Goal: Task Accomplishment & Management: Complete application form

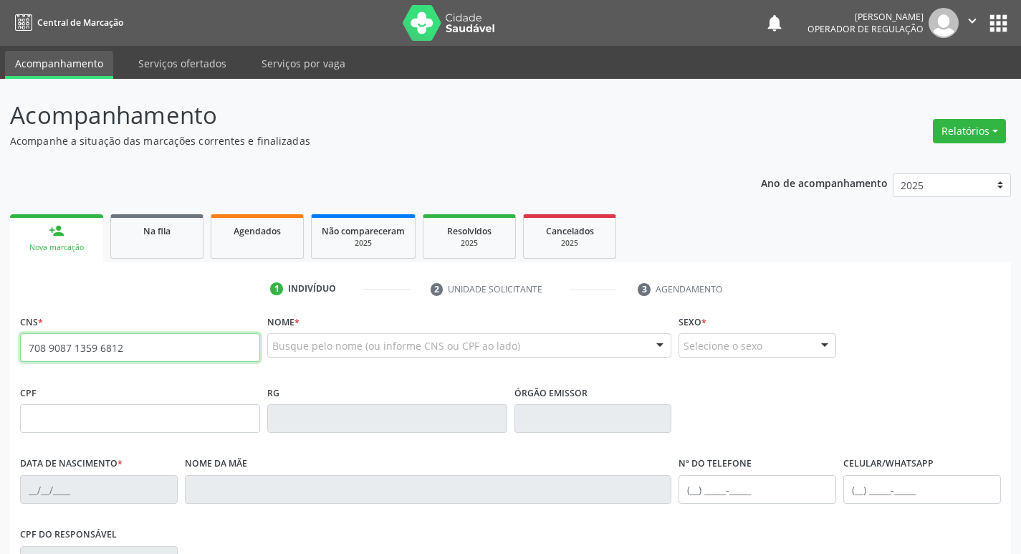
type input "708 9087 1359 6812"
type input "070.249.664-24"
type input "[DATE]"
type input "[PERSON_NAME]"
type input "[PHONE_NUMBER]"
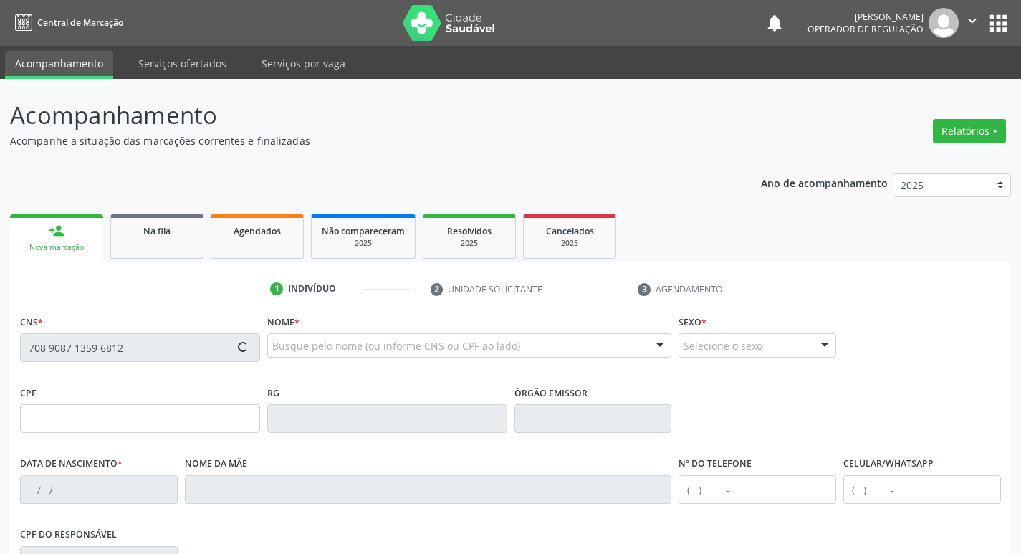
type input "[PHONE_NUMBER]"
type input "218"
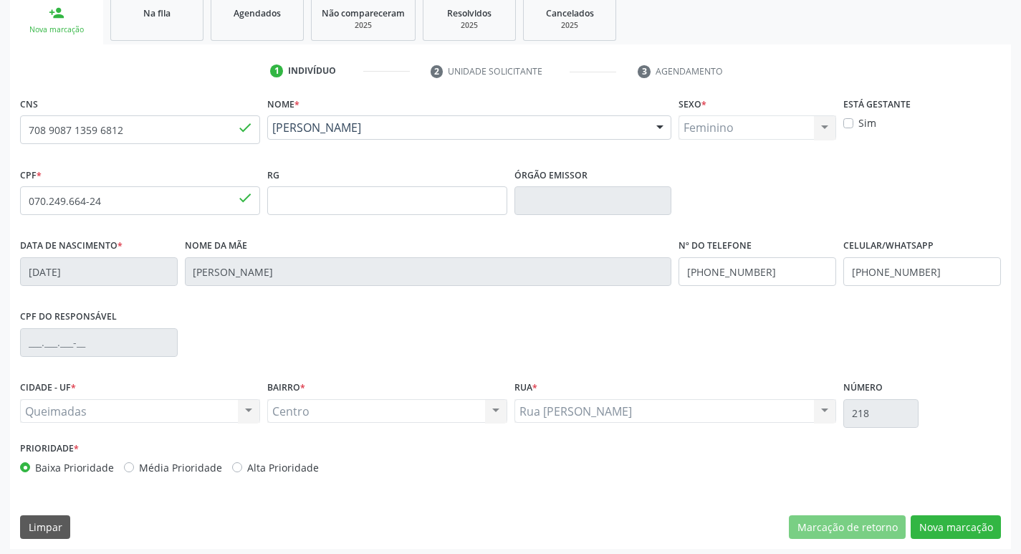
scroll to position [223, 0]
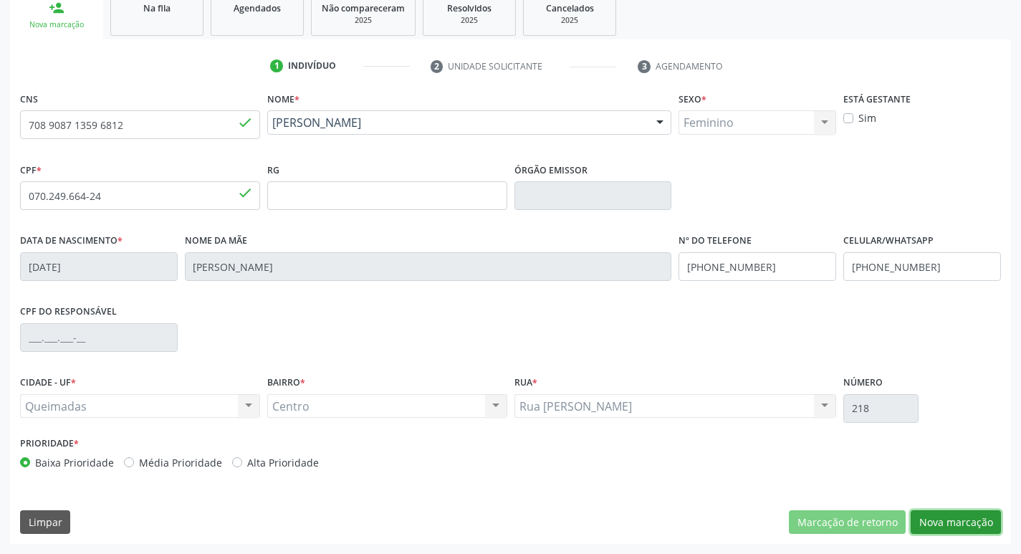
click at [948, 525] on button "Nova marcação" at bounding box center [956, 522] width 90 height 24
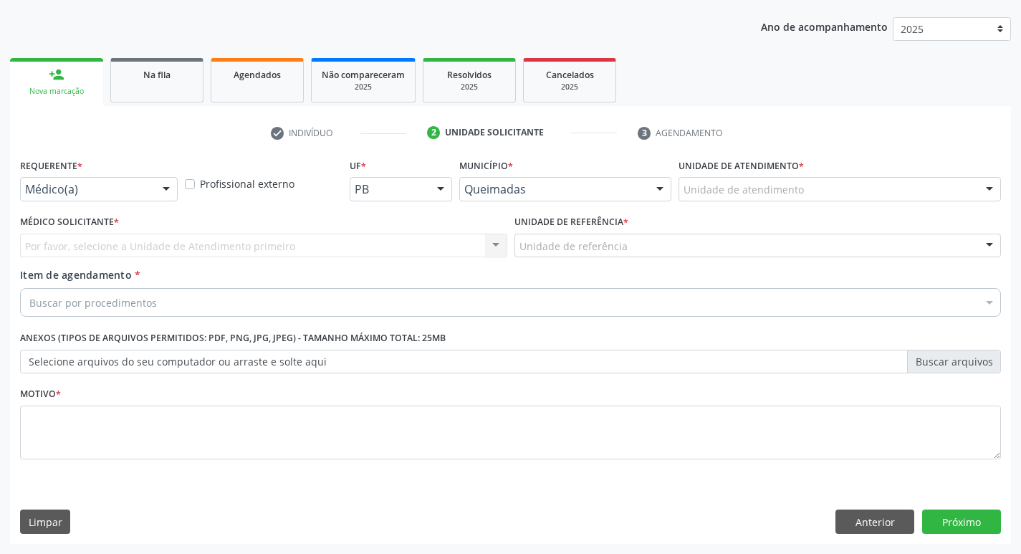
click at [69, 199] on div "Médico(a)" at bounding box center [99, 189] width 158 height 24
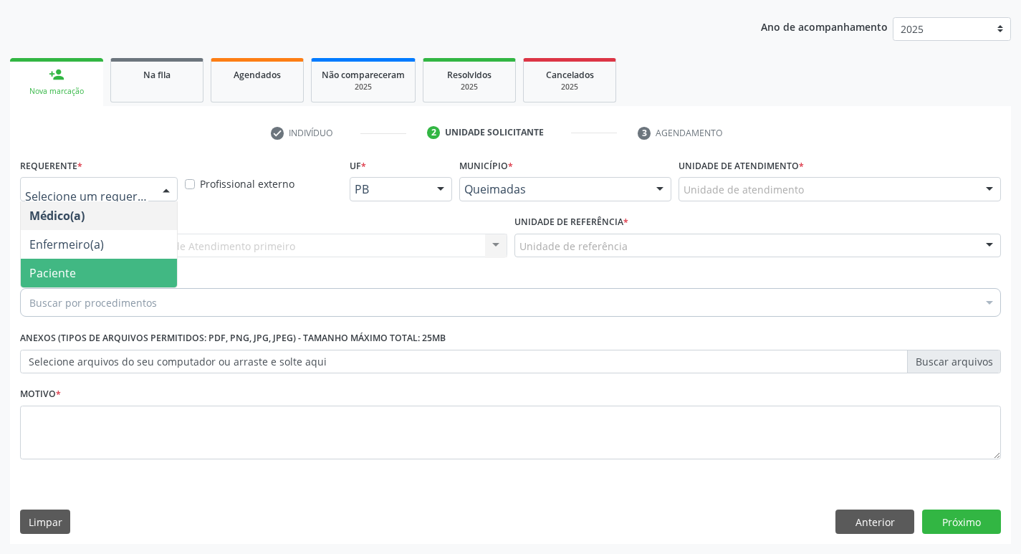
click at [62, 277] on span "Paciente" at bounding box center [52, 273] width 47 height 16
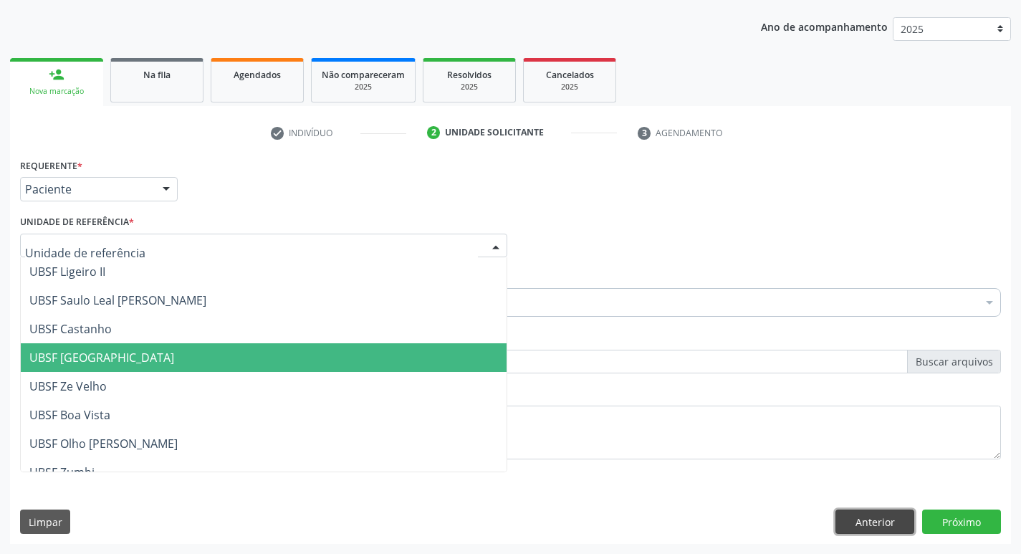
click at [852, 523] on button "Anterior" at bounding box center [875, 522] width 79 height 24
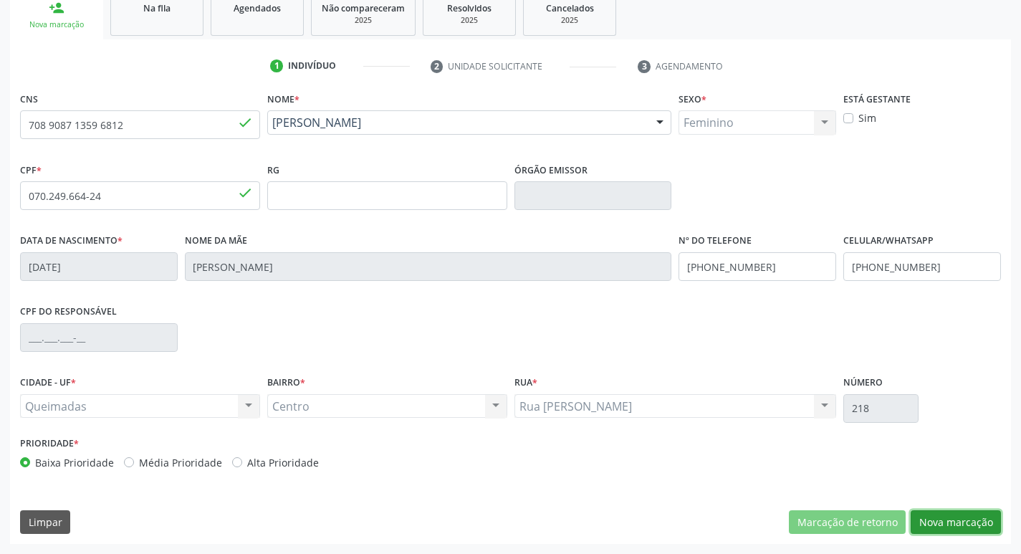
drag, startPoint x: 976, startPoint y: 534, endPoint x: 844, endPoint y: 505, distance: 135.8
click at [973, 533] on button "Nova marcação" at bounding box center [956, 522] width 90 height 24
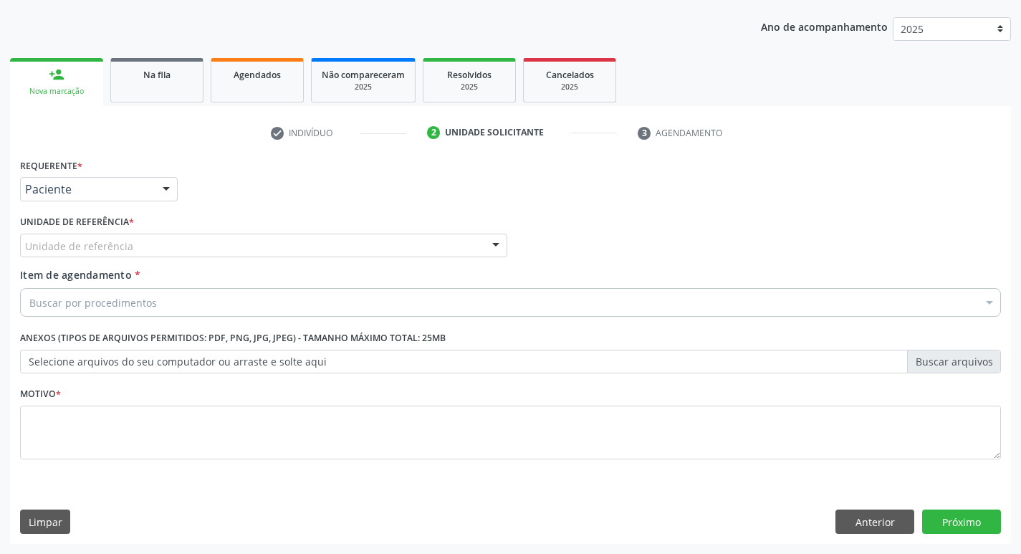
click at [181, 243] on div "Unidade de referência" at bounding box center [263, 246] width 487 height 24
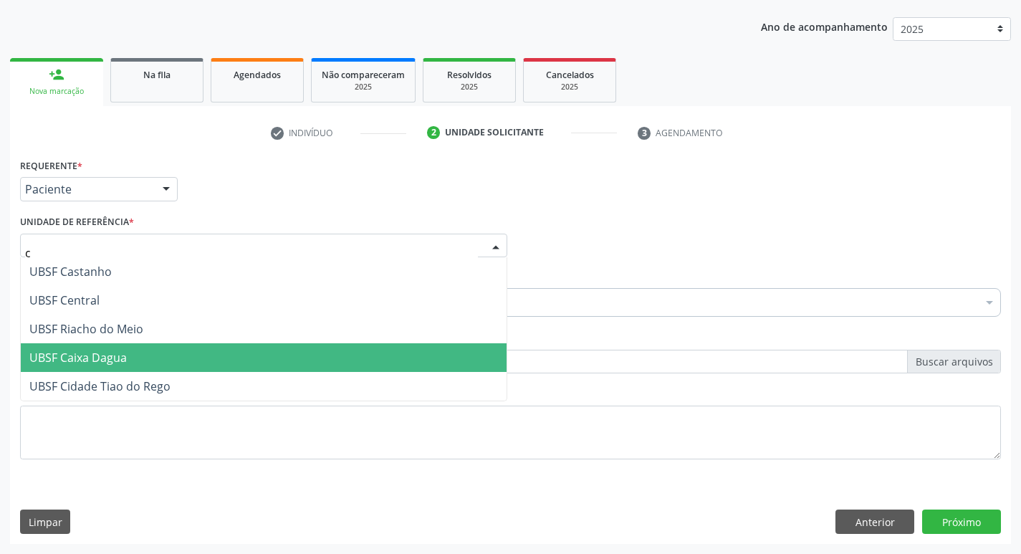
type input "ce"
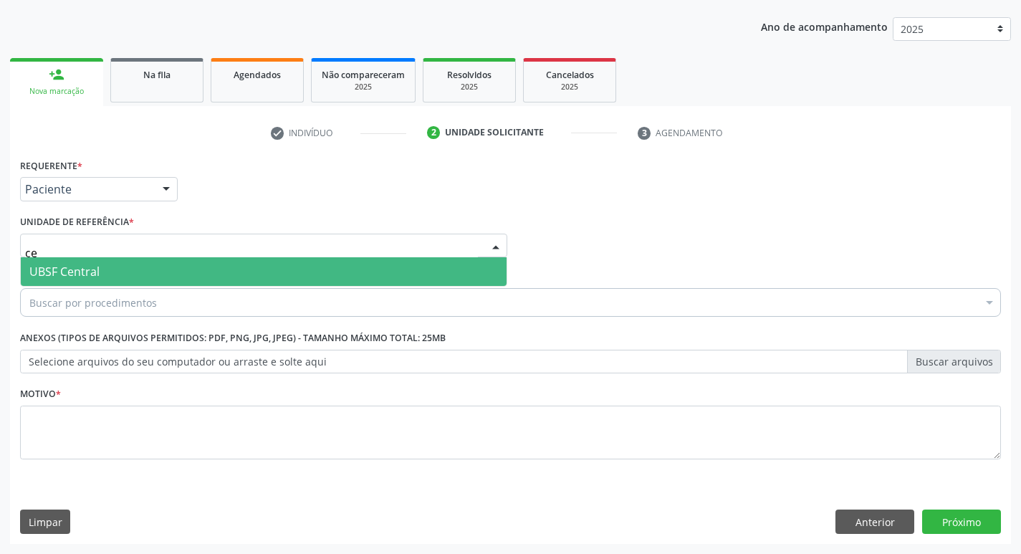
drag, startPoint x: 168, startPoint y: 272, endPoint x: 163, endPoint y: 282, distance: 11.6
click at [168, 273] on span "UBSF Central" at bounding box center [264, 271] width 486 height 29
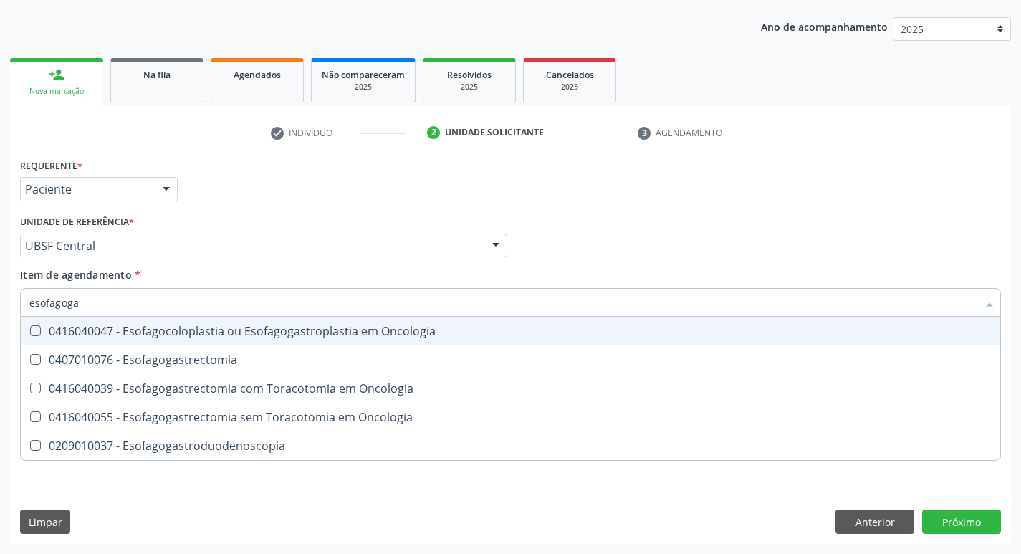
type input "esofagogas"
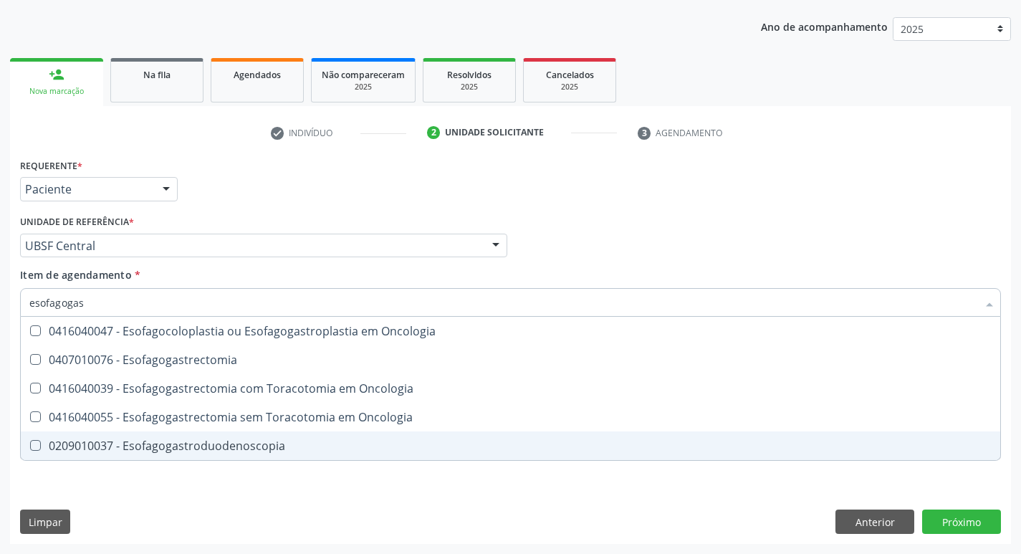
click at [267, 450] on div "0209010037 - Esofagogastroduodenoscopia" at bounding box center [510, 445] width 963 height 11
checkbox Esofagogastroduodenoscopia "true"
click at [156, 502] on div "Requerente * Paciente Médico(a) Enfermeiro(a) Paciente Nenhum resultado encontr…" at bounding box center [510, 349] width 1001 height 389
checkbox Esofagogastrectomia "true"
checkbox Esofagogastroduodenoscopia "false"
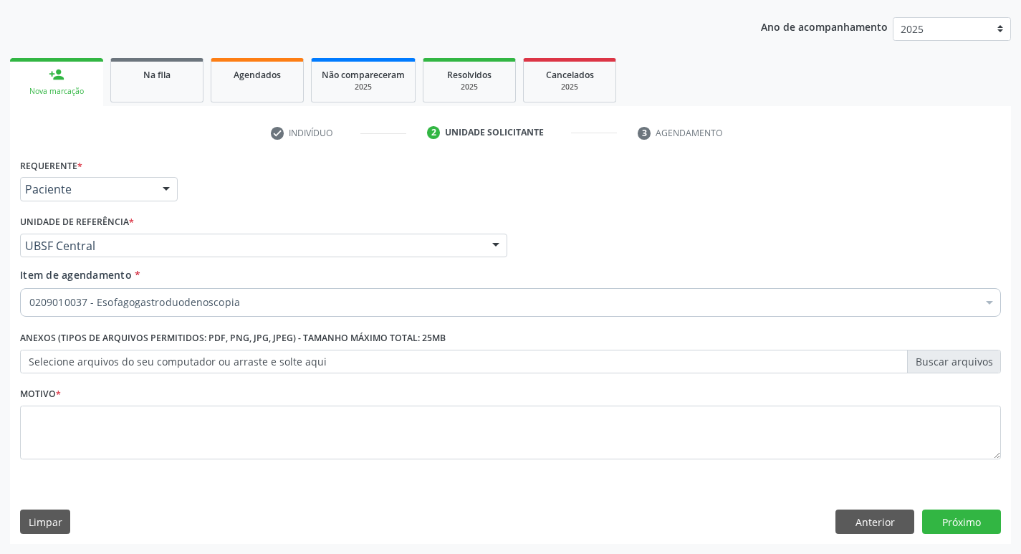
click at [270, 364] on label "Selecione arquivos do seu computador ou arraste e solte aqui" at bounding box center [510, 362] width 981 height 24
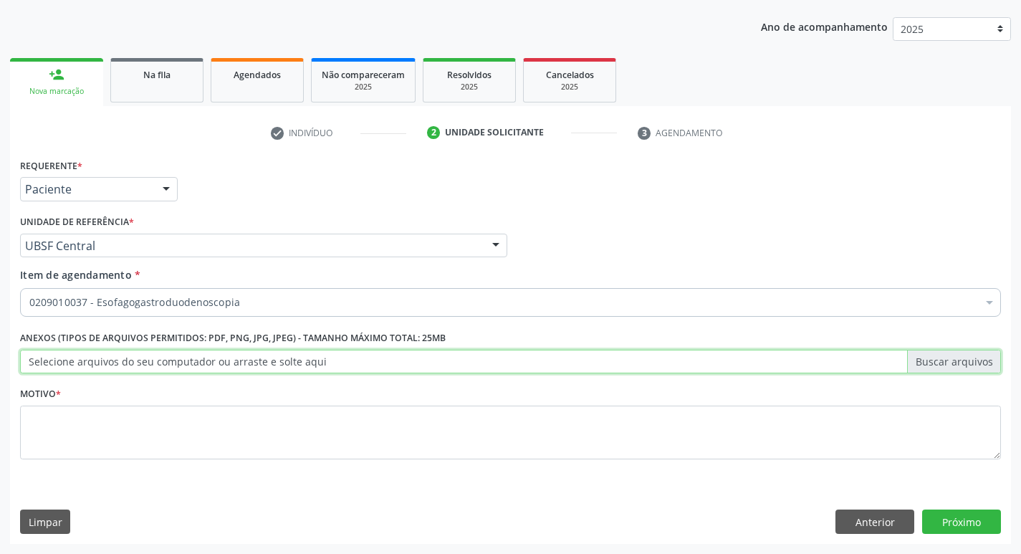
click at [270, 364] on input "Selecione arquivos do seu computador ou arraste e solte aqui" at bounding box center [510, 362] width 981 height 24
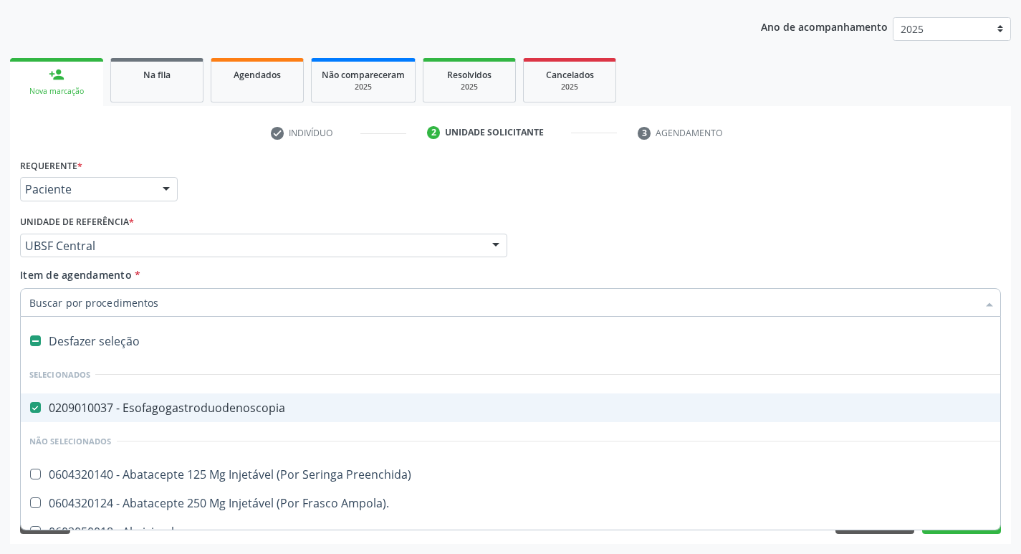
drag, startPoint x: 121, startPoint y: 404, endPoint x: 302, endPoint y: 402, distance: 180.6
click at [282, 404] on div "0209010037 - Esofagogastroduodenoscopia" at bounding box center [587, 407] width 1116 height 11
checkbox Esofagogastroduodenoscopia "false"
click at [3, 360] on div "Acompanhamento Acompanhe a situação das marcações correntes e finalizadas Relat…" at bounding box center [510, 238] width 1021 height 631
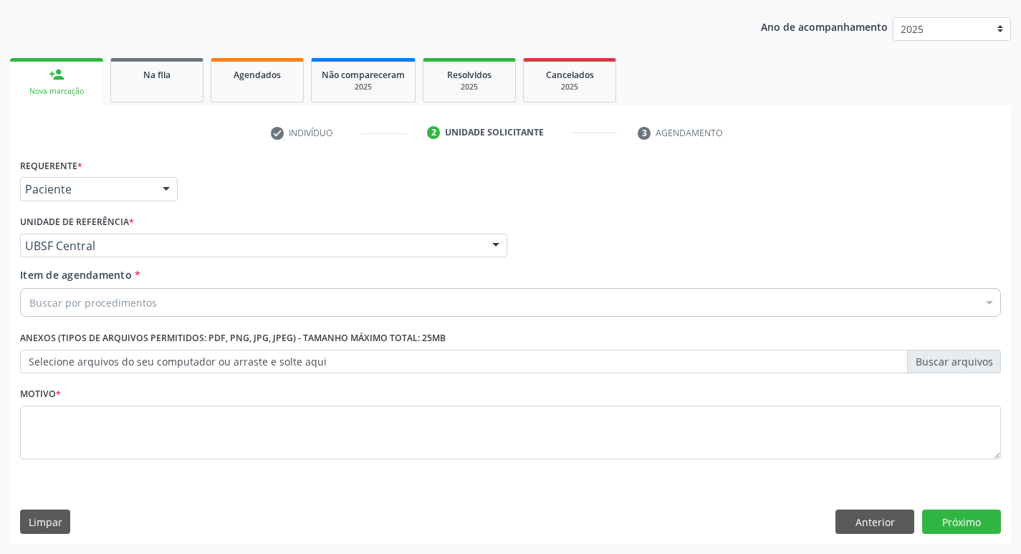
click at [163, 297] on div "Buscar por procedimentos" at bounding box center [510, 302] width 981 height 29
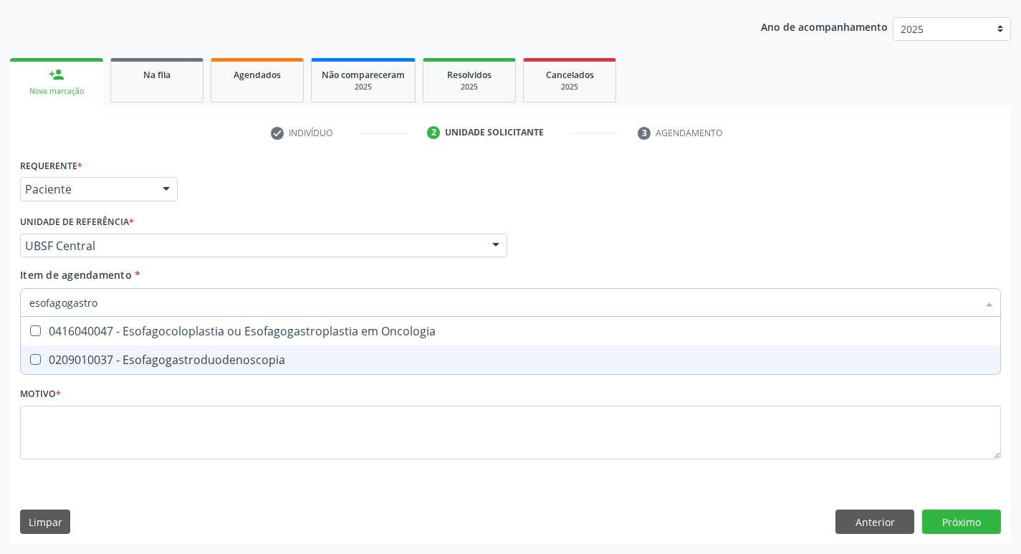
type input "esofagogastrod"
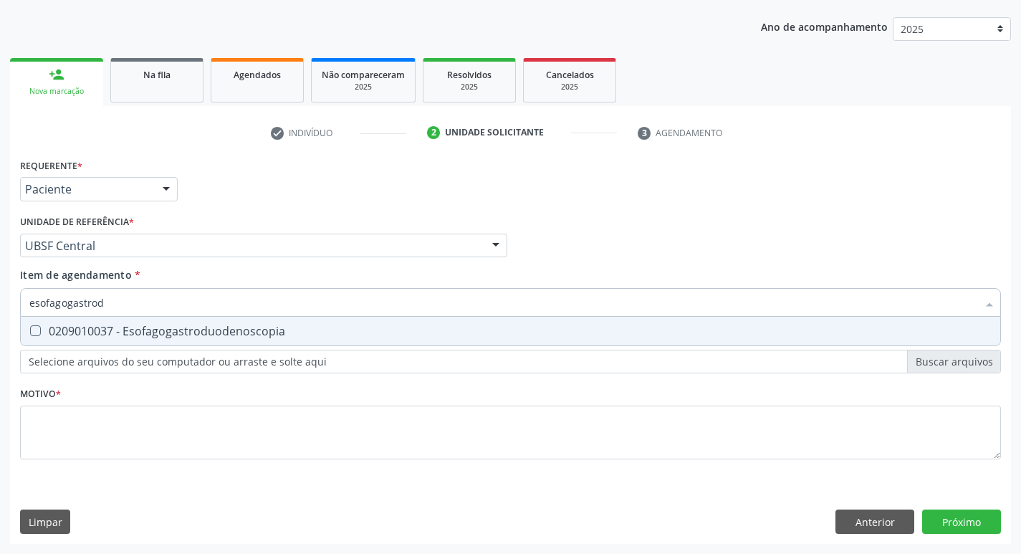
click at [77, 302] on input "esofagogastrod" at bounding box center [503, 302] width 948 height 29
click at [168, 335] on div "0209010037 - Esofagogastroduodenoscopia" at bounding box center [510, 330] width 963 height 11
checkbox Esofagogastroduodenoscopia "true"
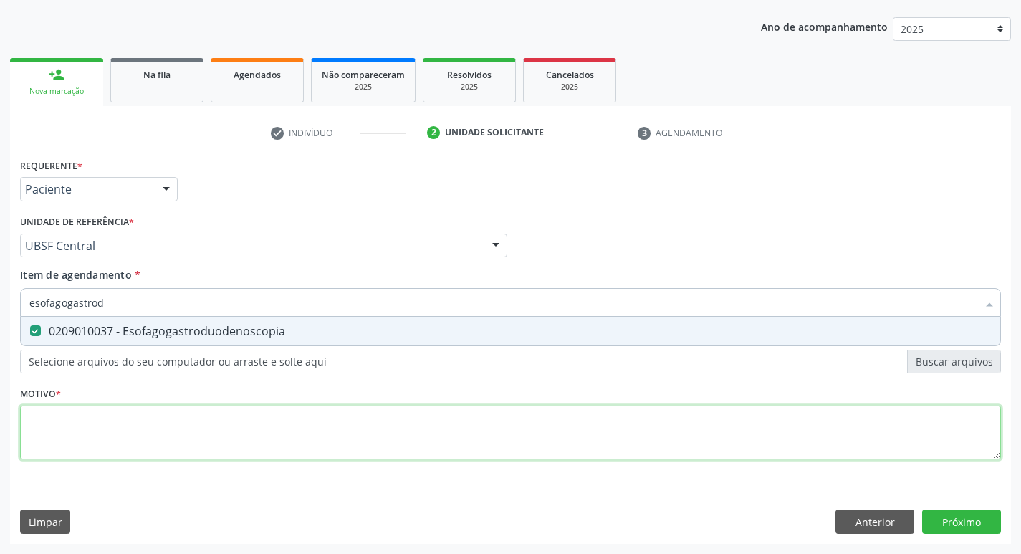
click at [148, 420] on div "Requerente * Paciente Médico(a) Enfermeiro(a) Paciente Nenhum resultado encontr…" at bounding box center [510, 317] width 981 height 325
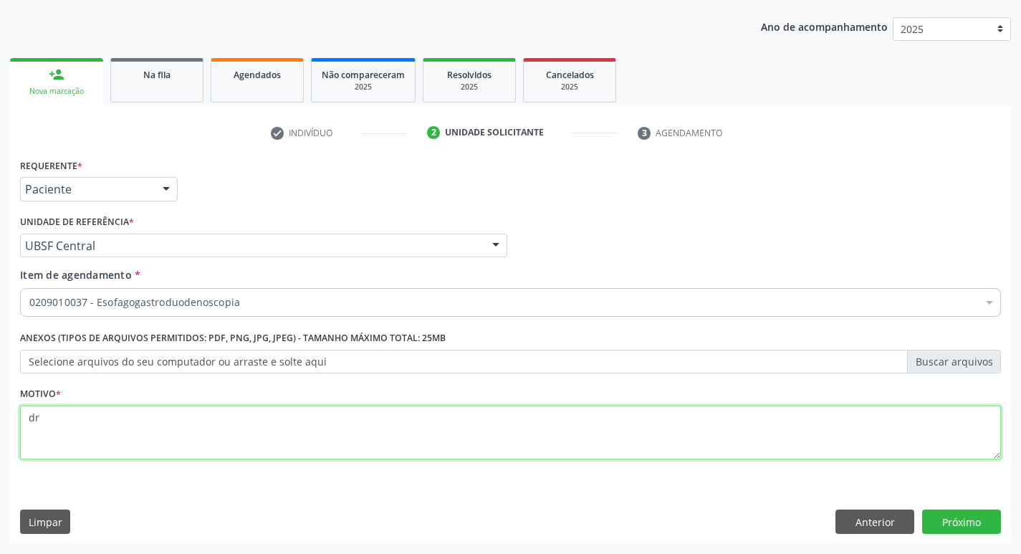
type textarea "d"
type textarea "DRGE"
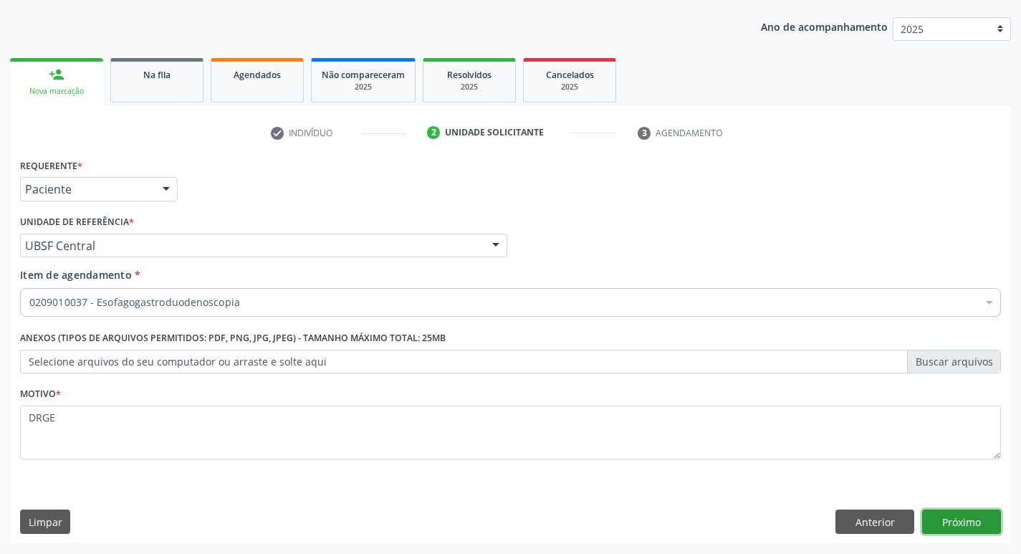
click at [943, 520] on button "Próximo" at bounding box center [962, 522] width 79 height 24
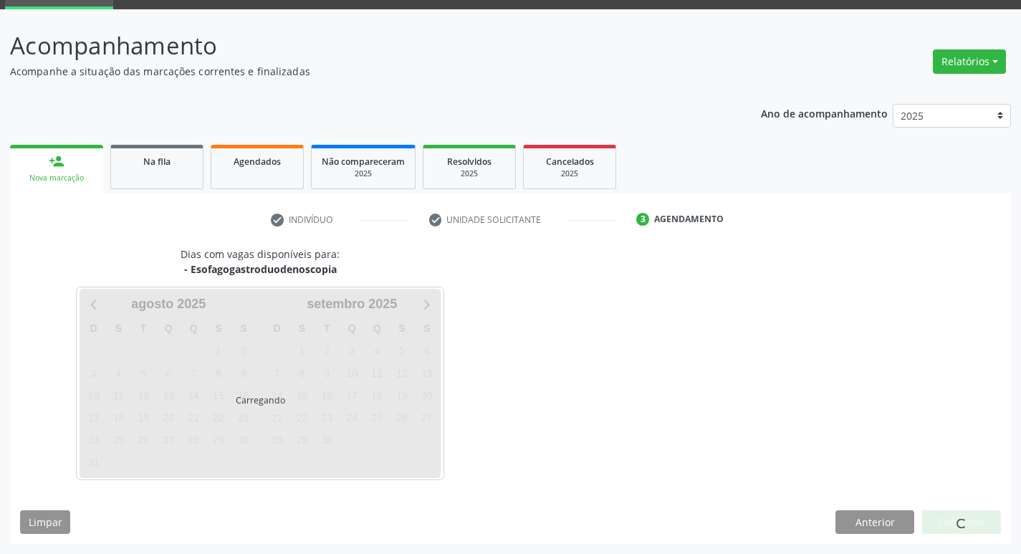
scroll to position [70, 0]
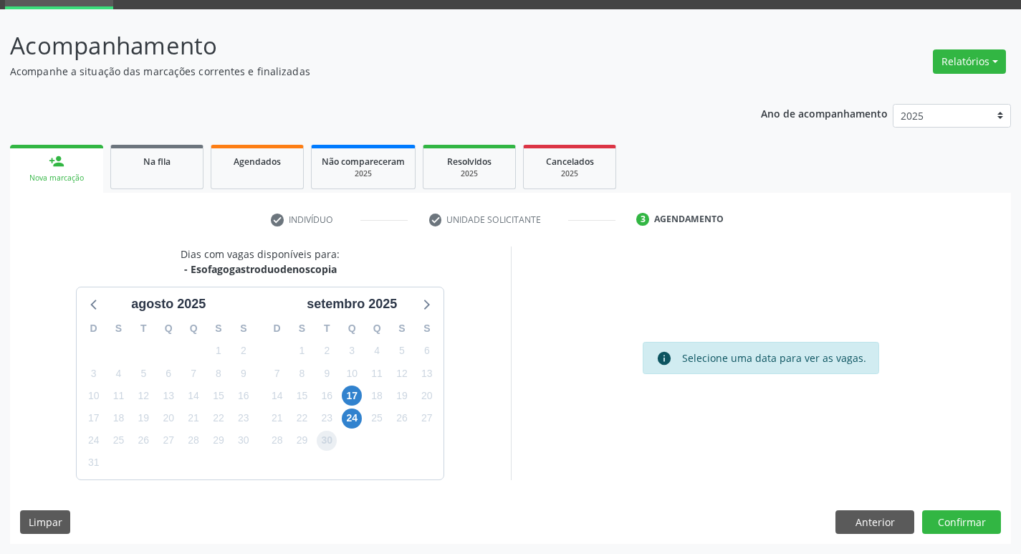
click at [328, 440] on span "30" at bounding box center [327, 441] width 20 height 20
click at [963, 525] on button "Confirmar" at bounding box center [962, 522] width 79 height 24
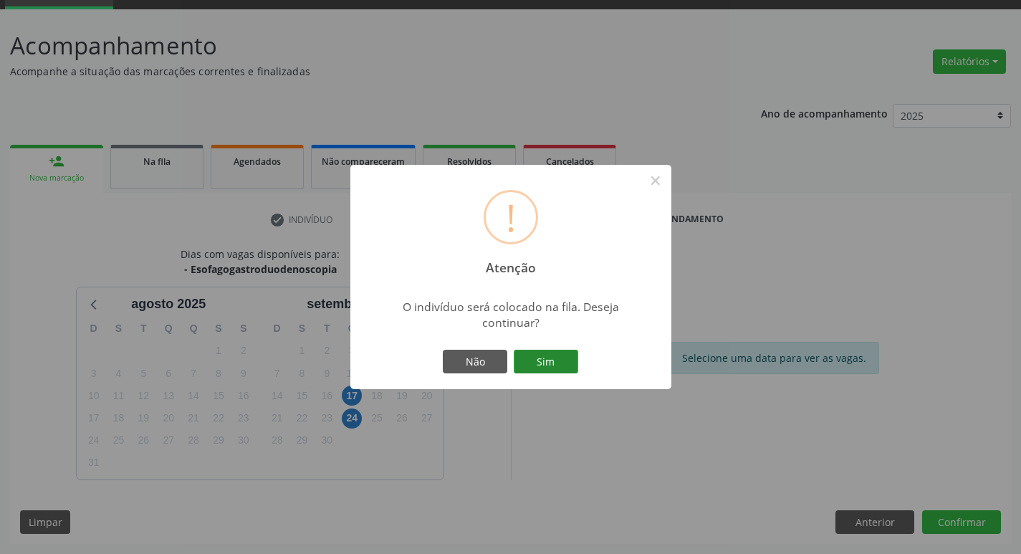
click at [566, 362] on button "Sim" at bounding box center [546, 362] width 65 height 24
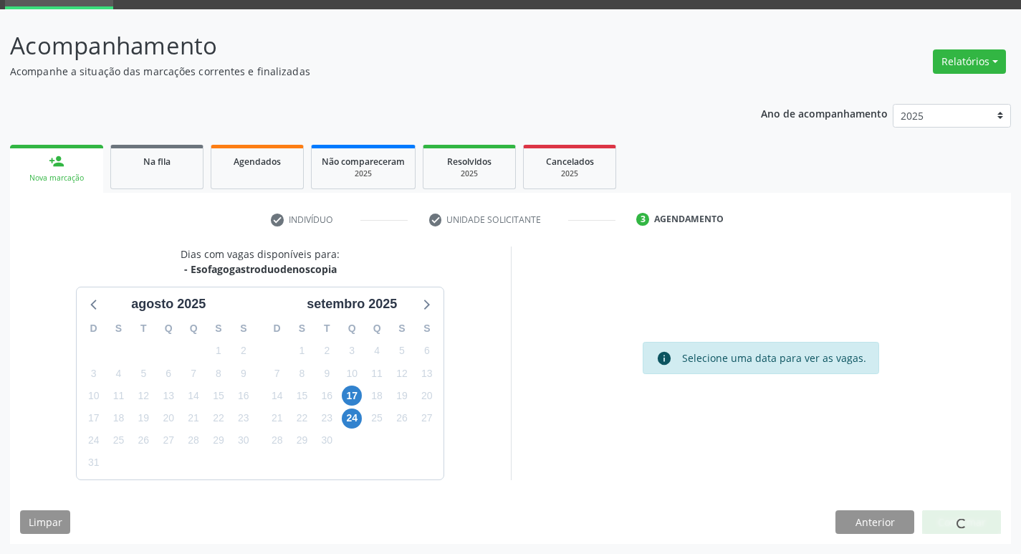
scroll to position [0, 0]
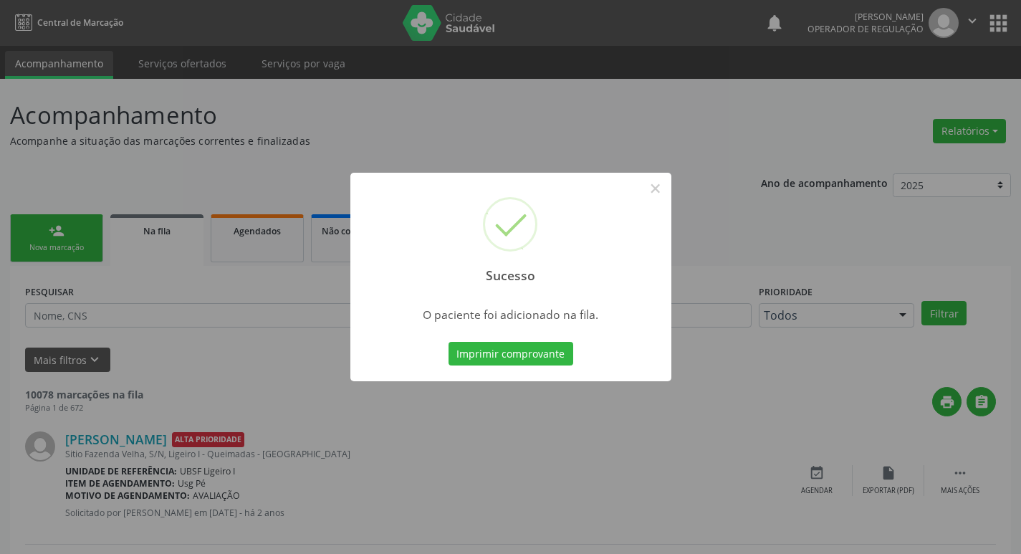
click at [62, 273] on div "Sucesso × O paciente foi adicionado na fila. Imprimir comprovante Cancel" at bounding box center [510, 277] width 1021 height 554
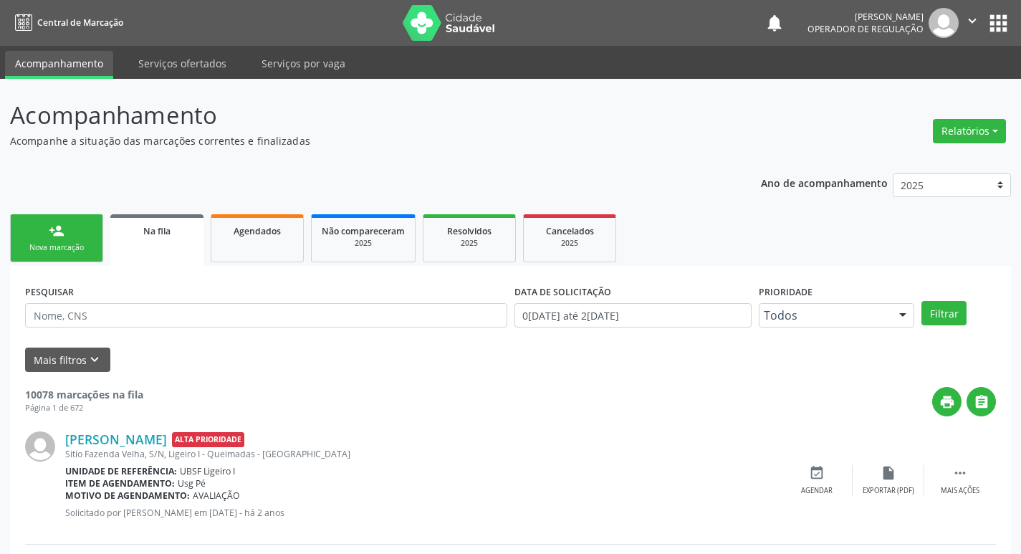
click at [77, 240] on link "person_add Nova marcação" at bounding box center [56, 238] width 93 height 48
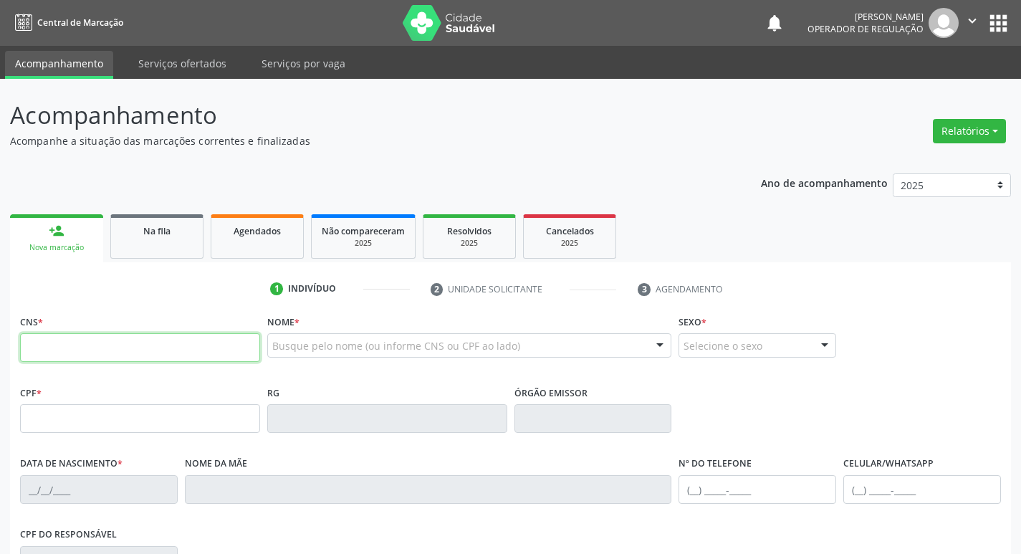
click at [127, 358] on input "text" at bounding box center [140, 347] width 240 height 29
type input "708 9087 1359 6812"
type input "070.249.664-24"
type input "[DATE]"
type input "[PERSON_NAME]"
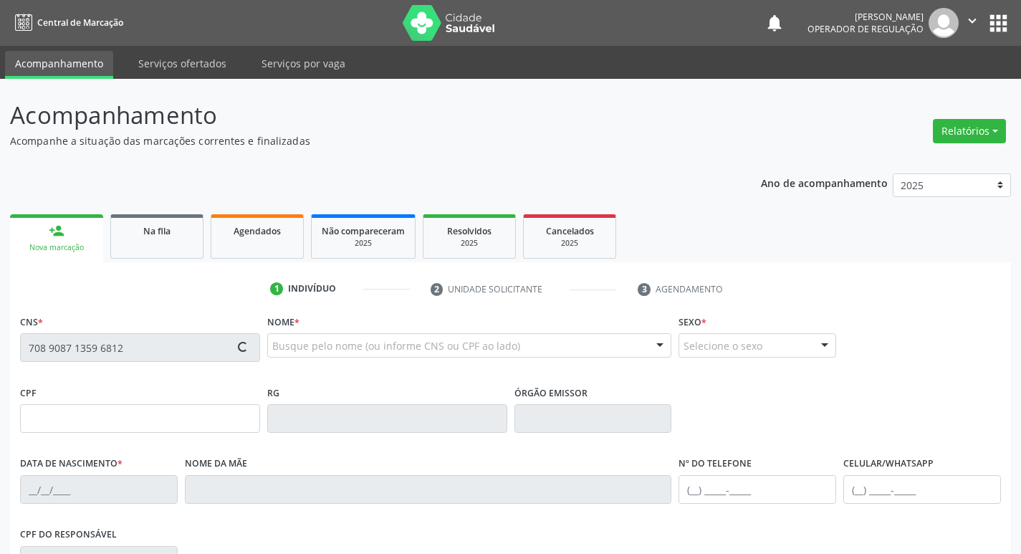
type input "[PHONE_NUMBER]"
type input "218"
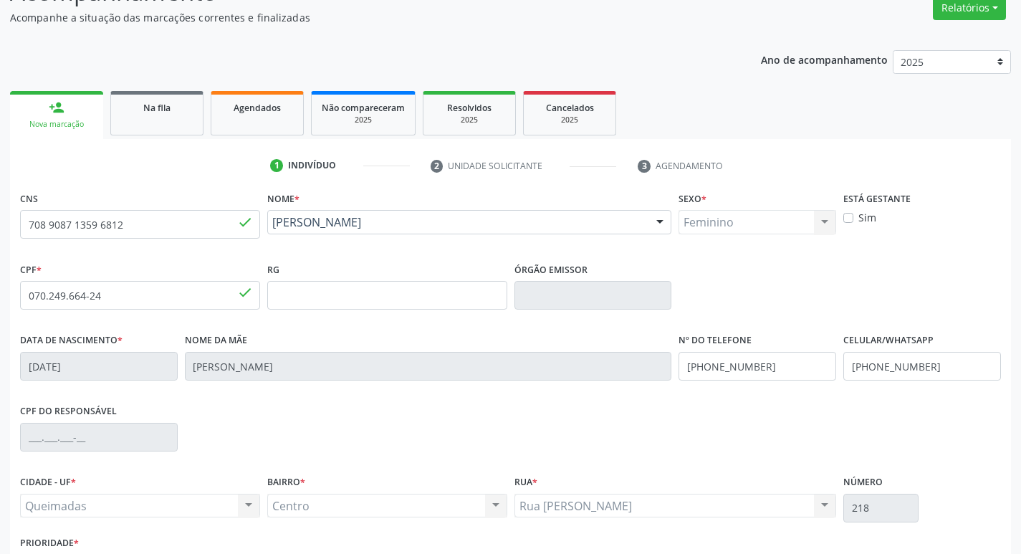
scroll to position [223, 0]
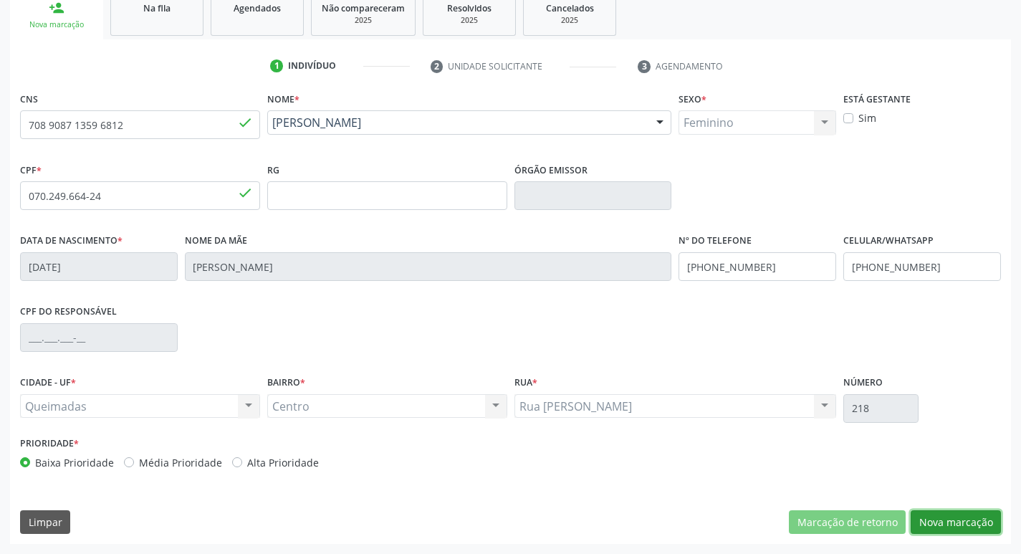
click at [957, 528] on button "Nova marcação" at bounding box center [956, 522] width 90 height 24
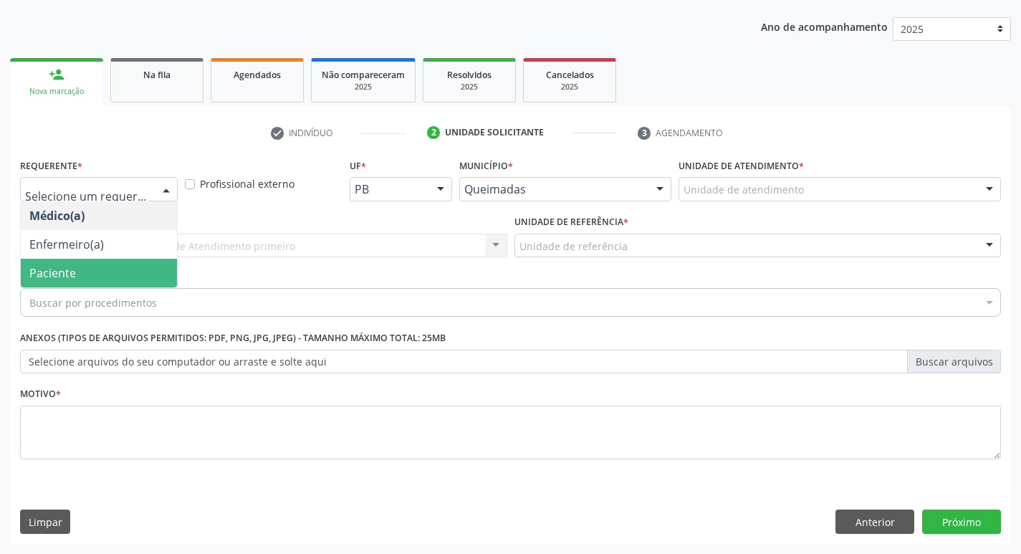
click at [65, 271] on span "Paciente" at bounding box center [52, 273] width 47 height 16
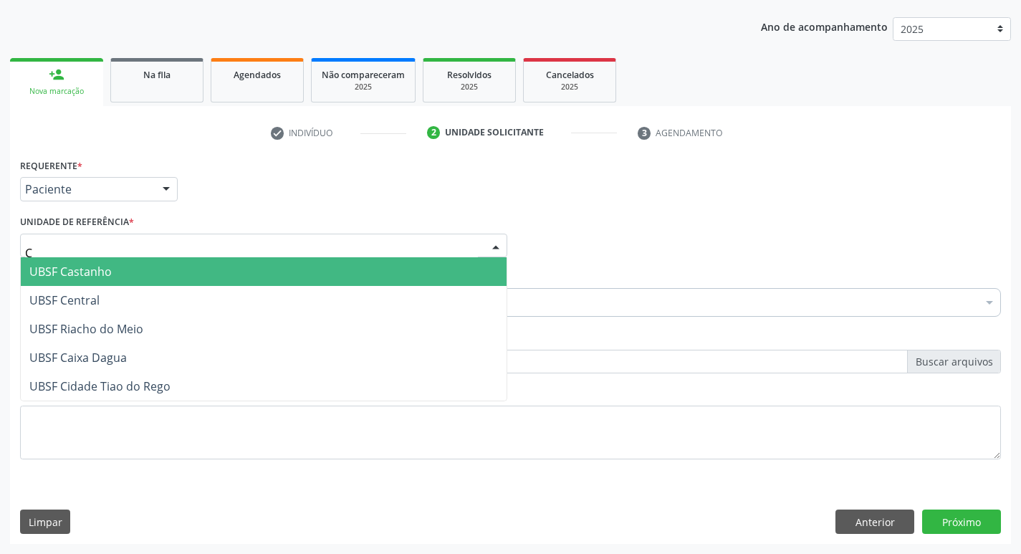
type input "CE"
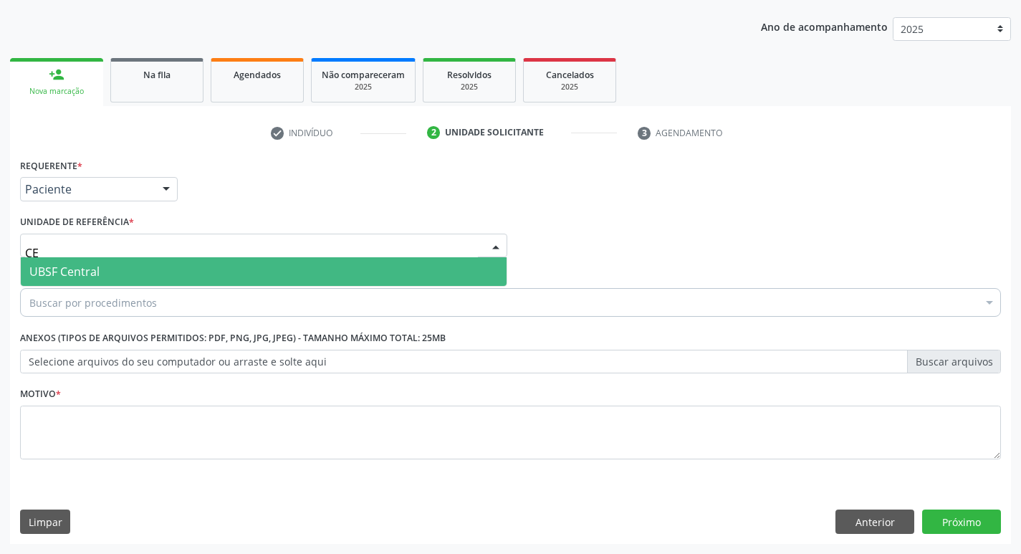
drag, startPoint x: 83, startPoint y: 277, endPoint x: 83, endPoint y: 285, distance: 7.9
click at [83, 280] on span "UBSF Central" at bounding box center [64, 272] width 70 height 16
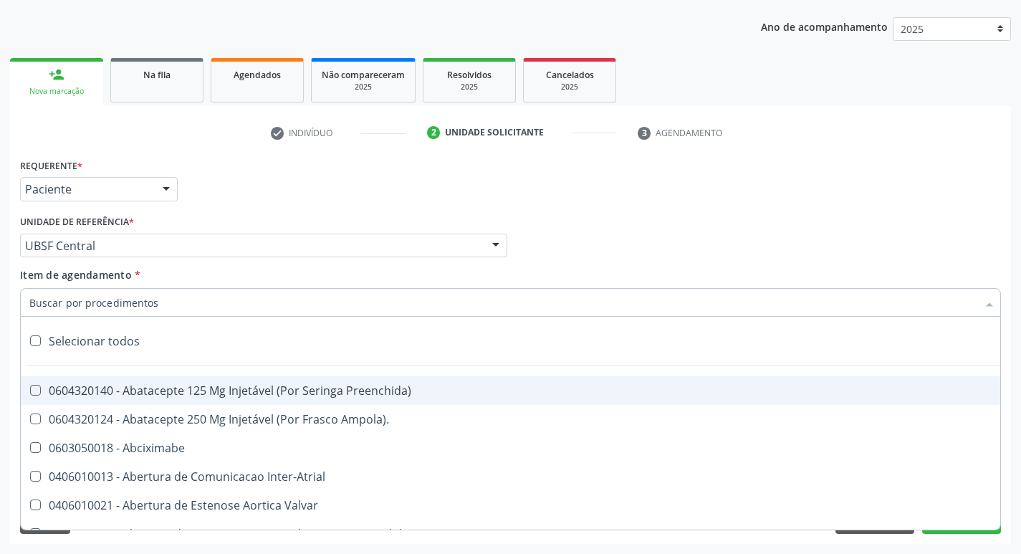
paste input "esofagogastrod"
type input "esofagogastrod"
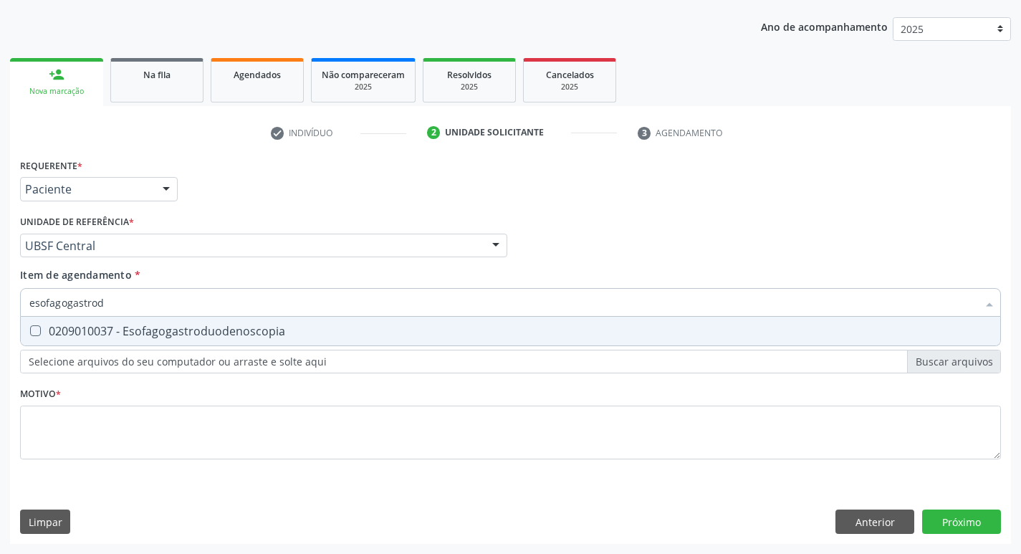
drag, startPoint x: 111, startPoint y: 339, endPoint x: 94, endPoint y: 410, distance: 73.0
click at [110, 343] on span "0209010037 - Esofagogastroduodenoscopia" at bounding box center [511, 331] width 980 height 29
checkbox Esofagogastroduodenoscopia "true"
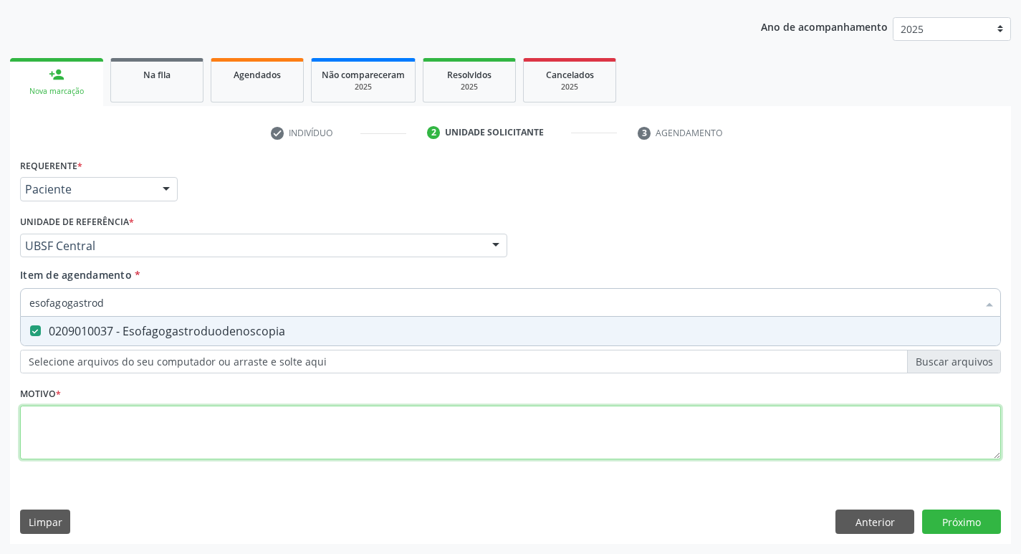
click at [91, 427] on div "Requerente * Paciente Médico(a) Enfermeiro(a) Paciente Nenhum resultado encontr…" at bounding box center [510, 317] width 981 height 325
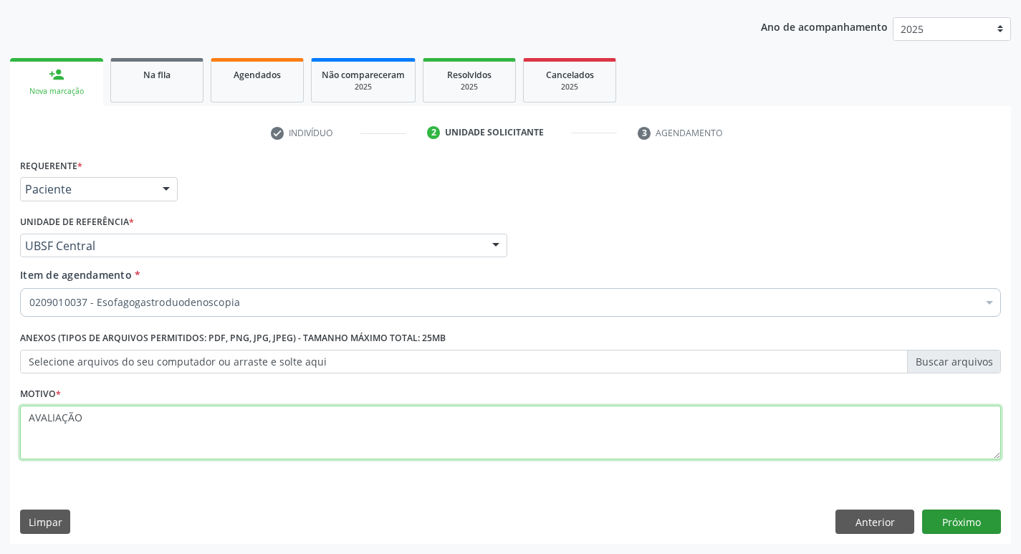
type textarea "AVALIAÇÃO"
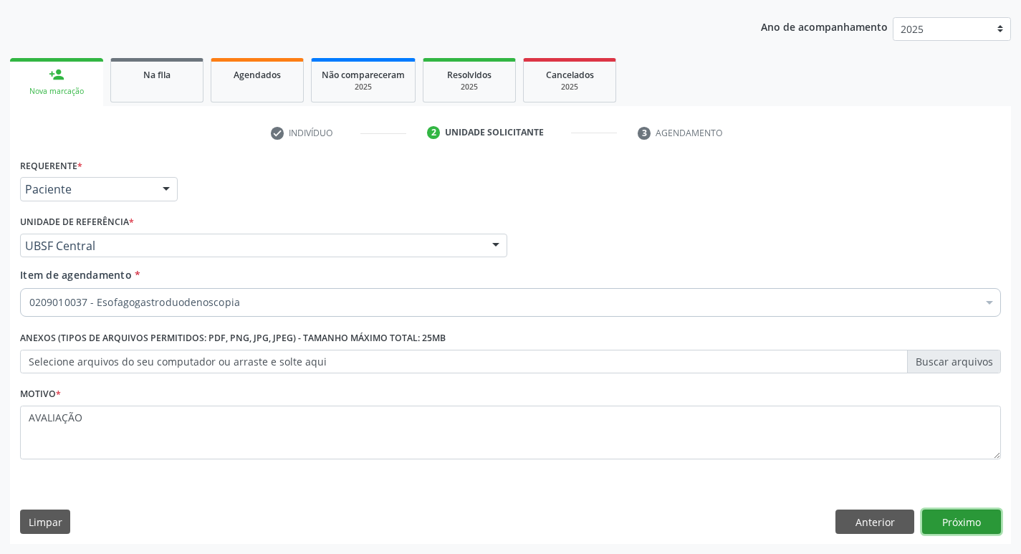
click at [975, 514] on button "Próximo" at bounding box center [962, 522] width 79 height 24
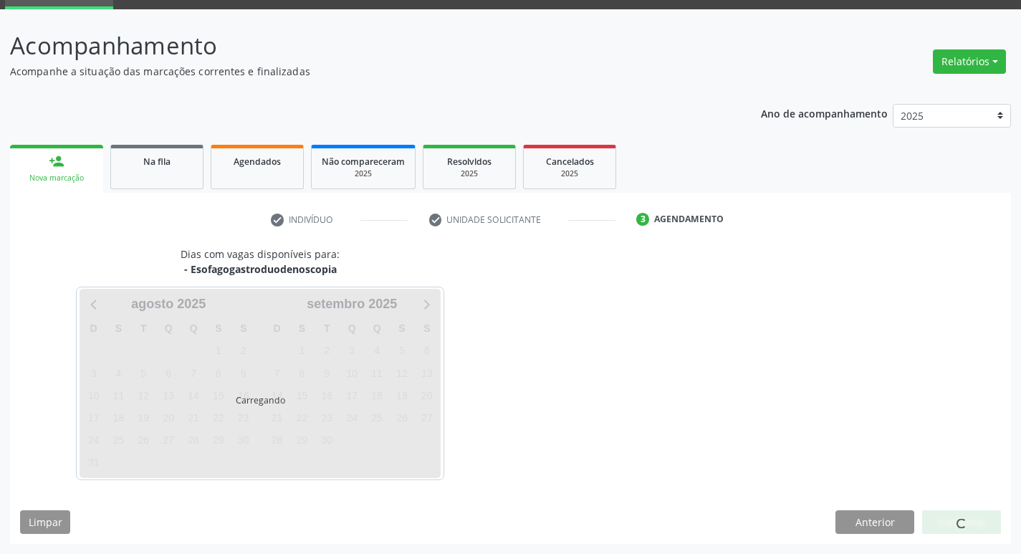
scroll to position [70, 0]
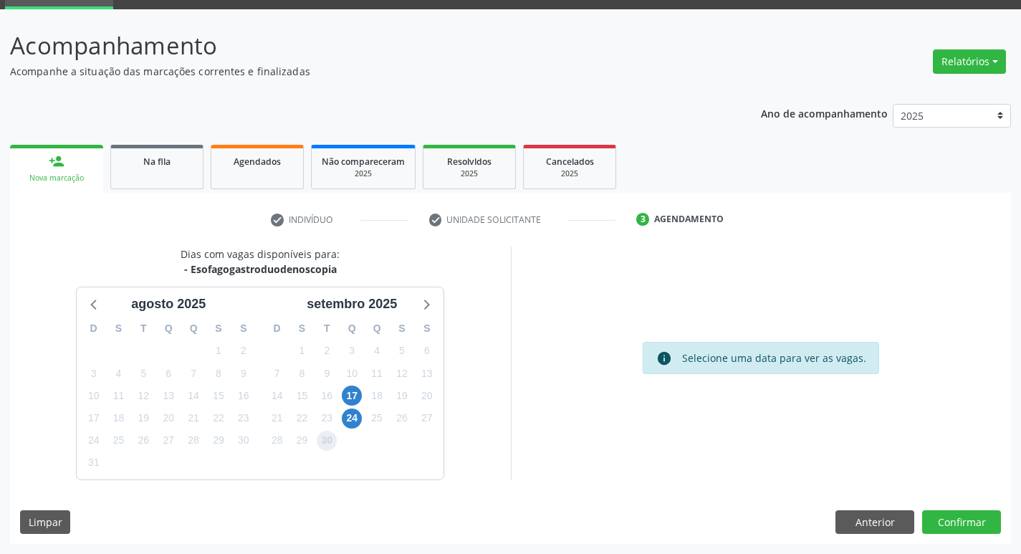
click at [323, 442] on span "30" at bounding box center [327, 441] width 20 height 20
click at [958, 519] on button "Confirmar" at bounding box center [962, 522] width 79 height 24
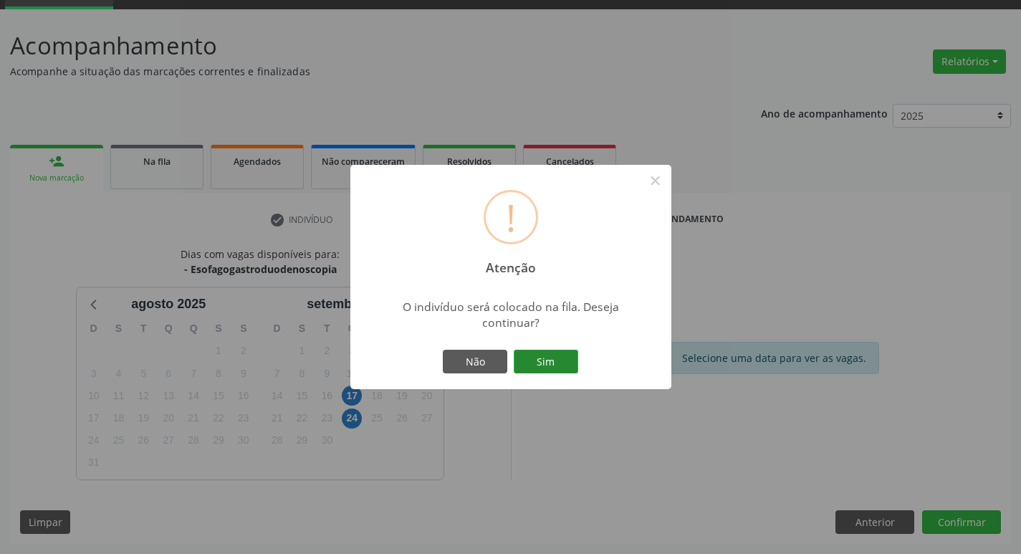
click at [561, 367] on button "Sim" at bounding box center [546, 362] width 65 height 24
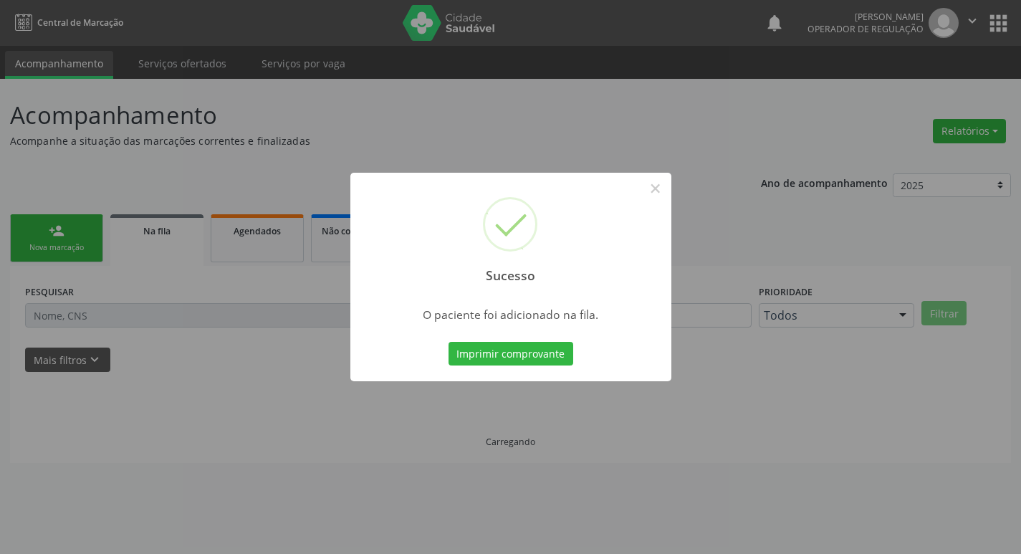
scroll to position [0, 0]
click at [755, 342] on div "Sucesso × O paciente foi adicionado na fila. Imprimir comprovante Cancel" at bounding box center [516, 277] width 1032 height 554
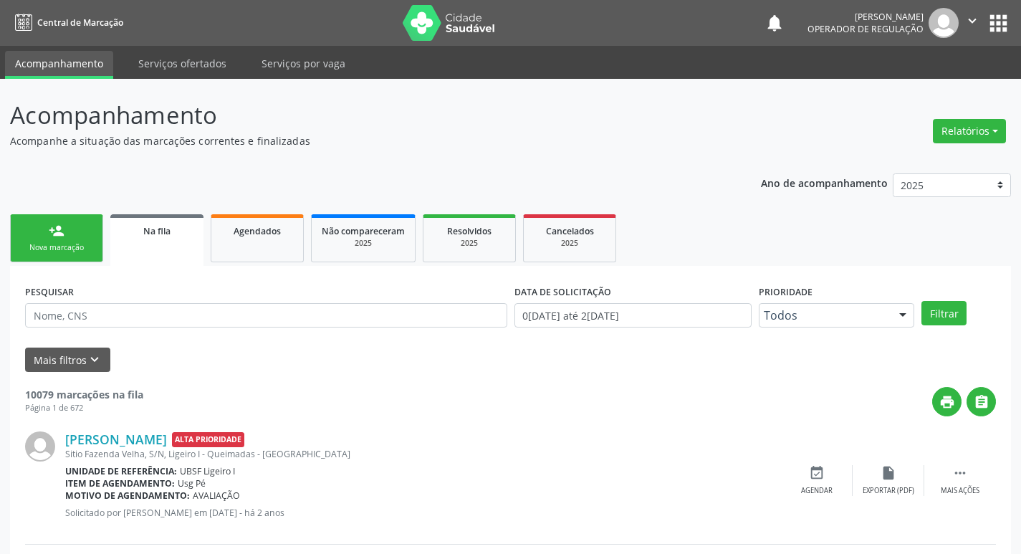
click at [58, 233] on div "person_add" at bounding box center [57, 231] width 16 height 16
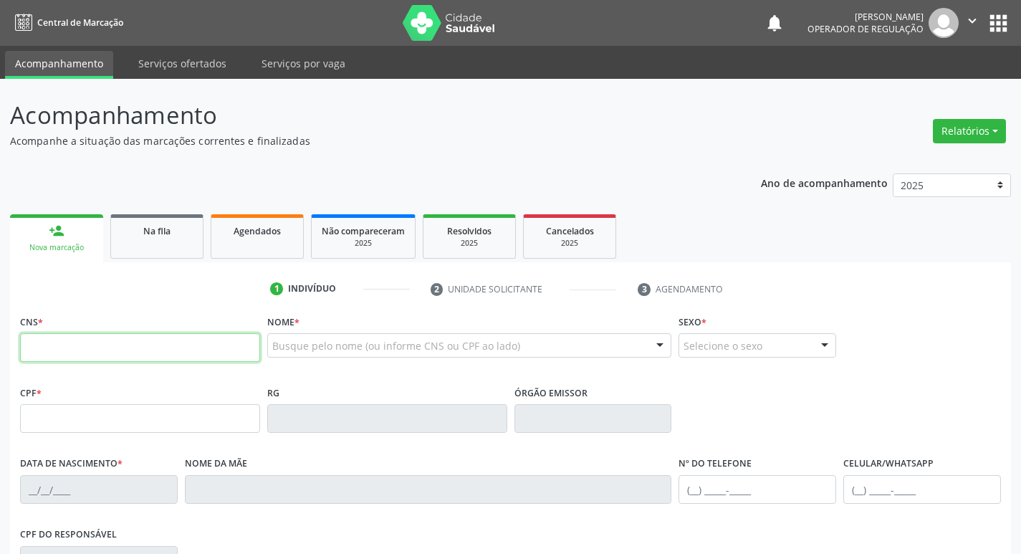
click at [128, 341] on input "text" at bounding box center [140, 347] width 240 height 29
type input "706 0088 9452 7747"
type input "527.013.364-49"
type input "[DATE]"
type input "[PERSON_NAME]"
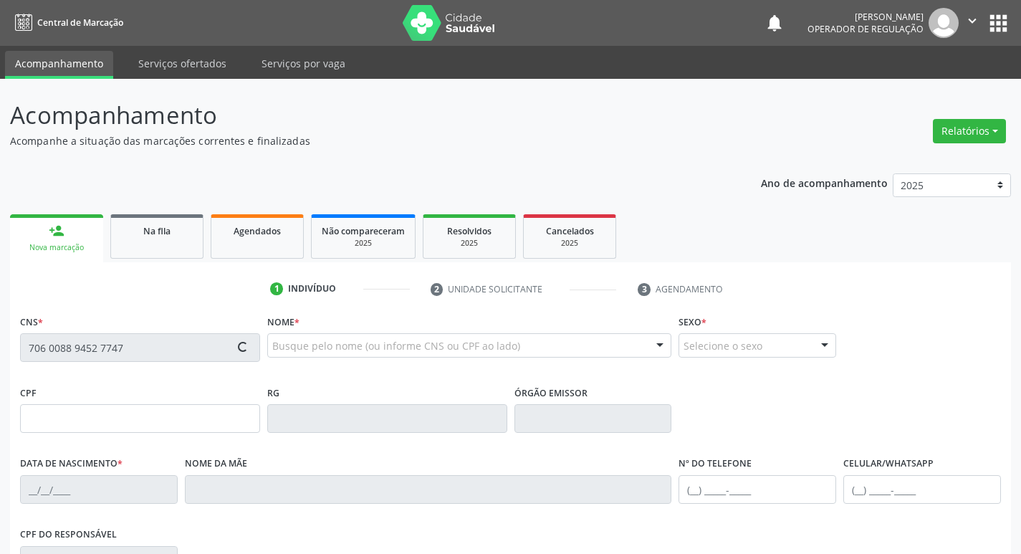
type input "[PHONE_NUMBER]"
type input "203"
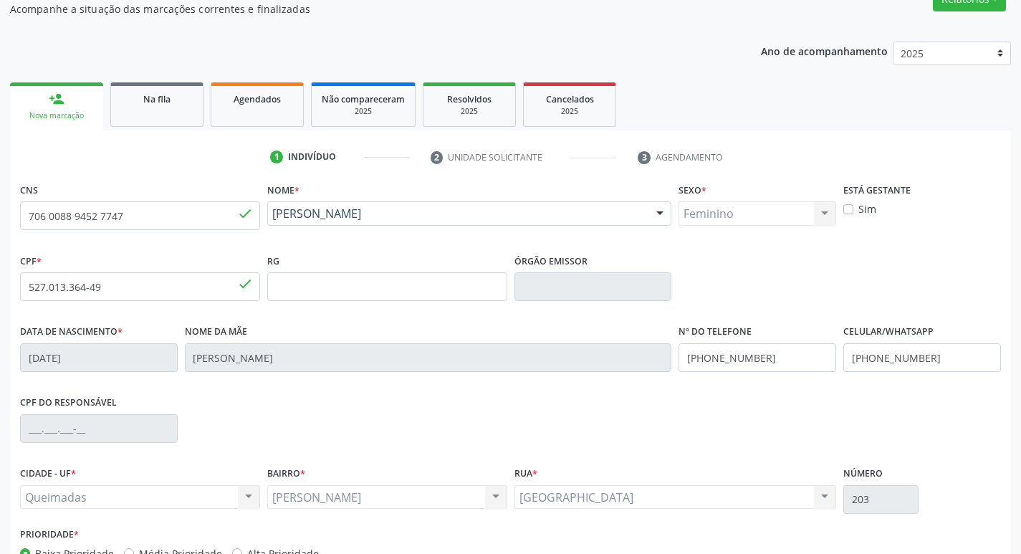
scroll to position [223, 0]
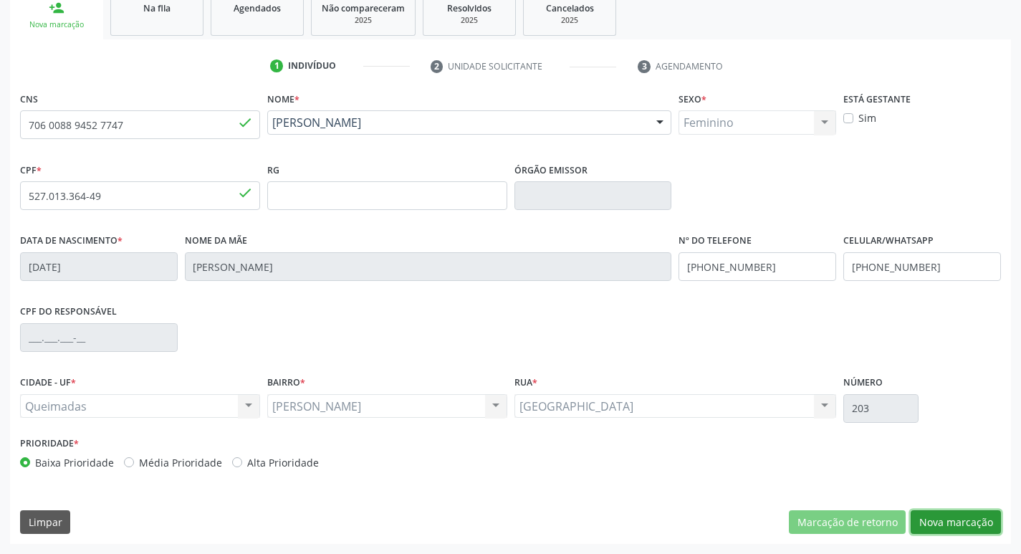
click at [991, 524] on button "Nova marcação" at bounding box center [956, 522] width 90 height 24
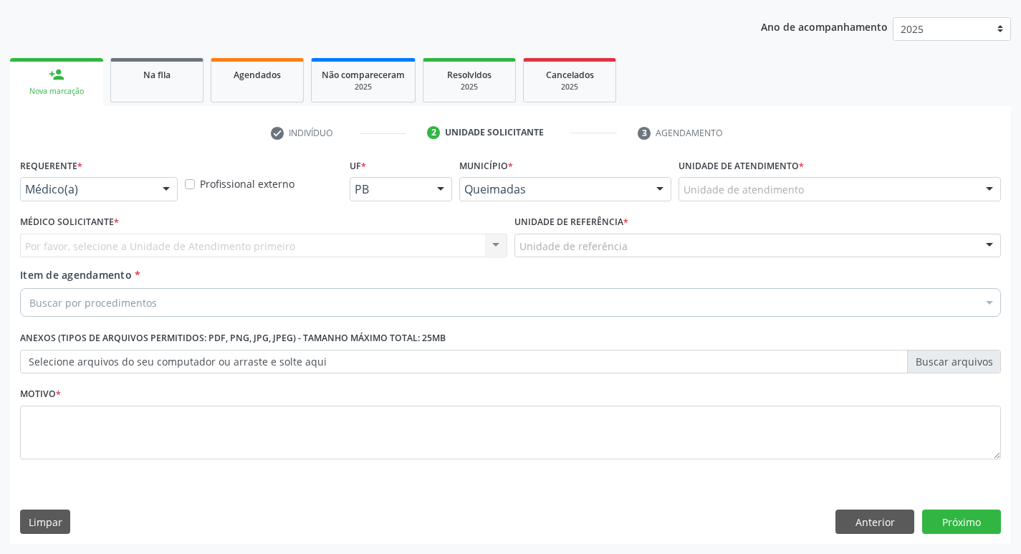
scroll to position [156, 0]
drag, startPoint x: 136, startPoint y: 181, endPoint x: 101, endPoint y: 244, distance: 72.8
click at [135, 181] on div at bounding box center [99, 189] width 158 height 24
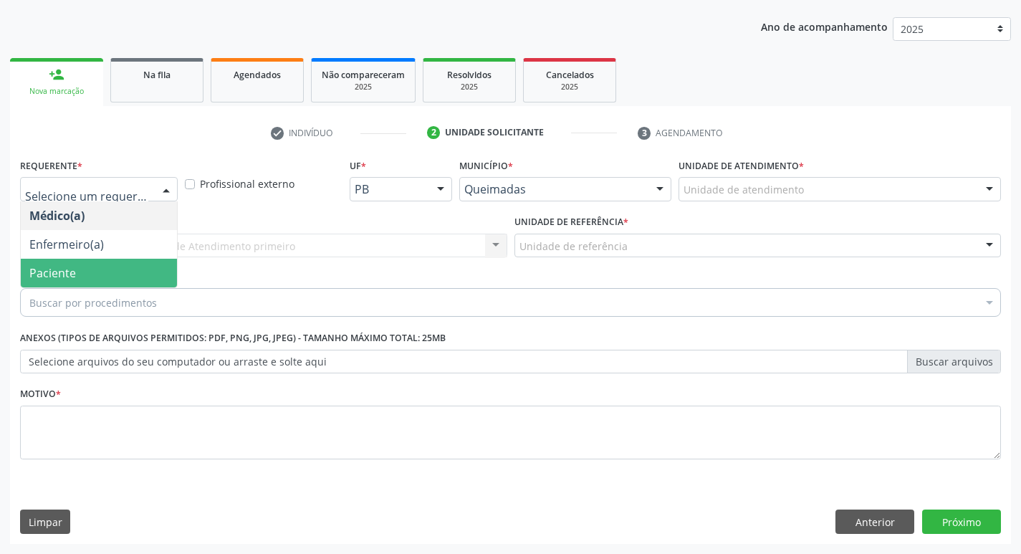
click at [92, 275] on span "Paciente" at bounding box center [99, 273] width 156 height 29
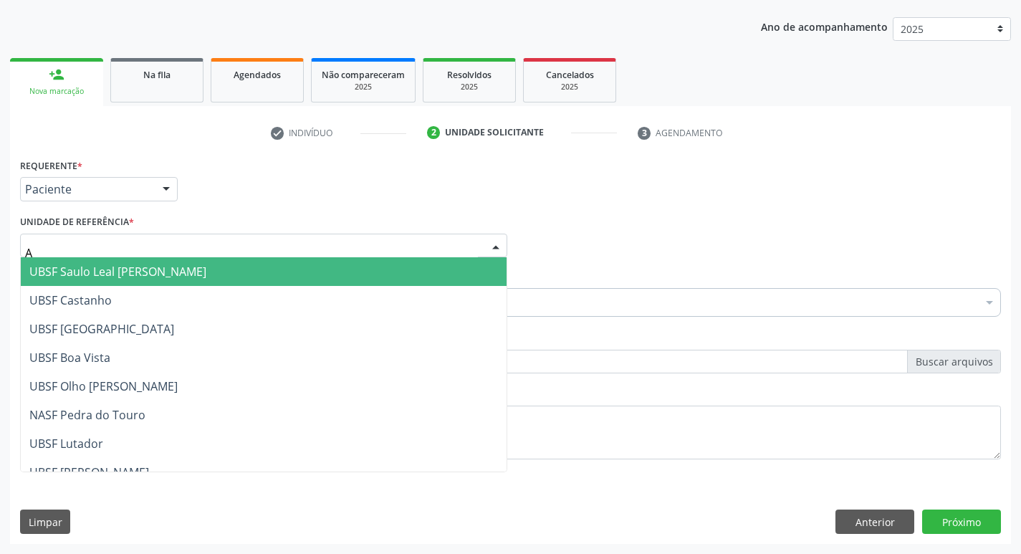
type input "AN"
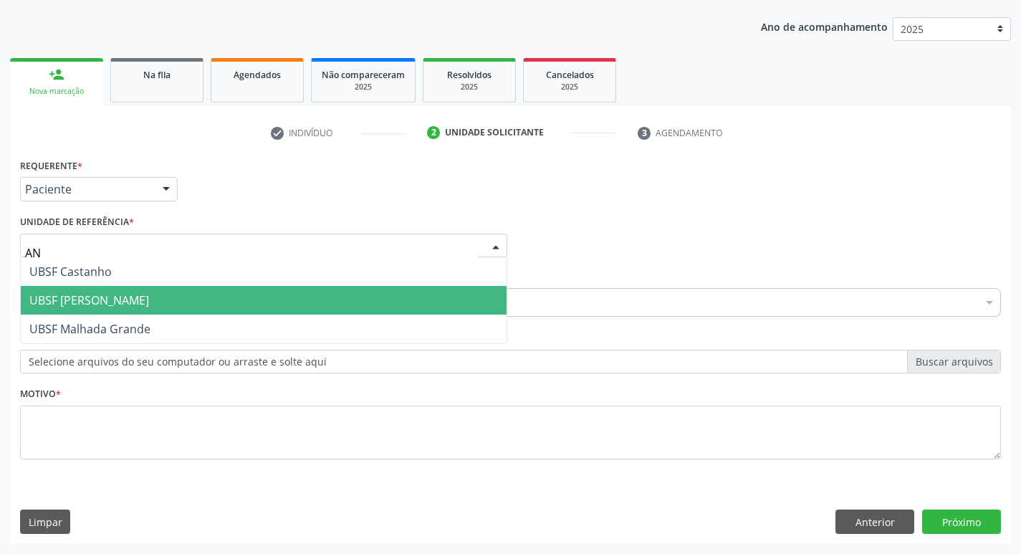
click at [164, 314] on span "UBSF [PERSON_NAME]" at bounding box center [264, 300] width 486 height 29
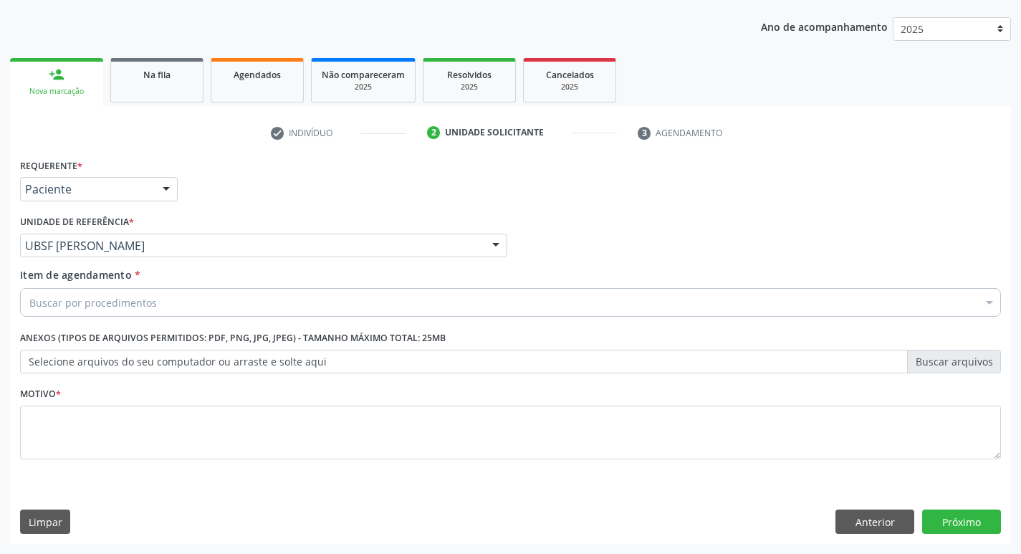
click at [166, 309] on div "Buscar por procedimentos" at bounding box center [510, 302] width 981 height 29
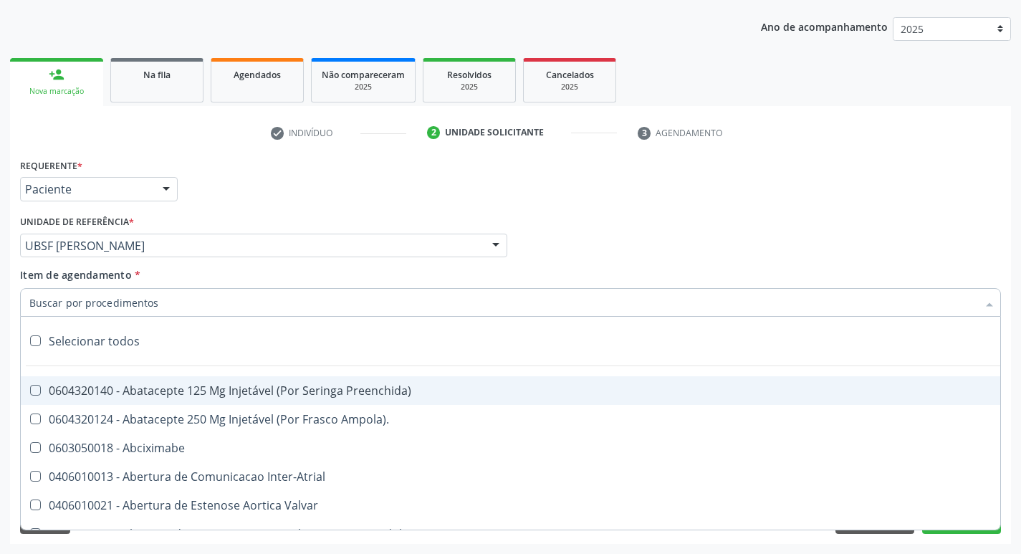
paste input "esofagogastrod"
type input "esofagogastrod"
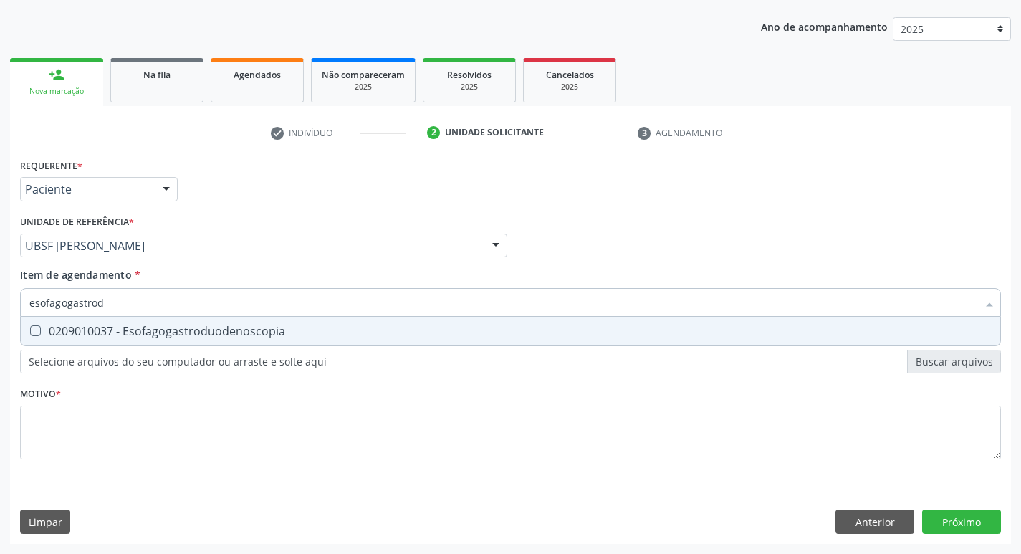
drag, startPoint x: 166, startPoint y: 329, endPoint x: 158, endPoint y: 362, distance: 33.9
click at [165, 330] on div "0209010037 - Esofagogastroduodenoscopia" at bounding box center [510, 330] width 963 height 11
checkbox Esofagogastroduodenoscopia "true"
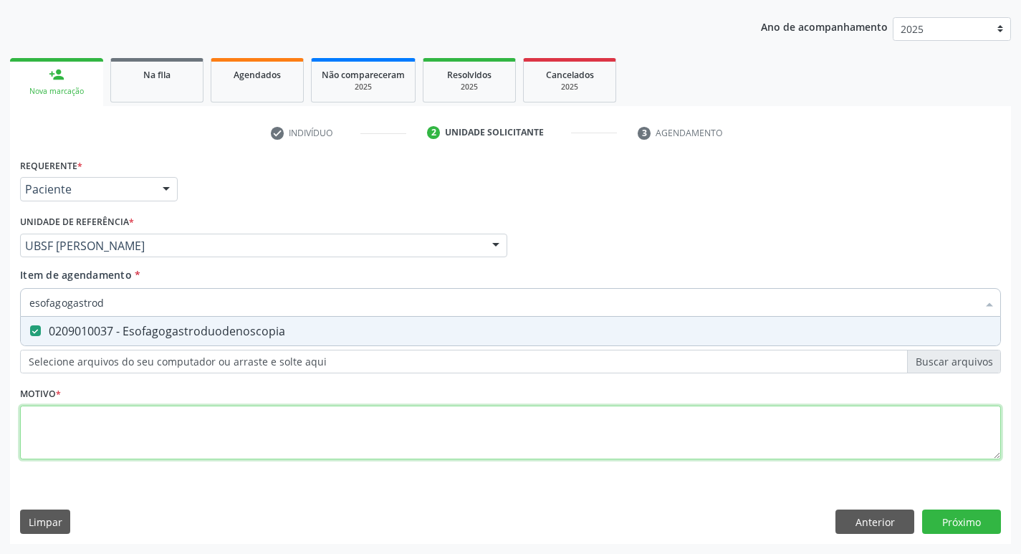
click at [146, 433] on div "Requerente * Paciente Médico(a) Enfermeiro(a) Paciente Nenhum resultado encontr…" at bounding box center [510, 317] width 981 height 325
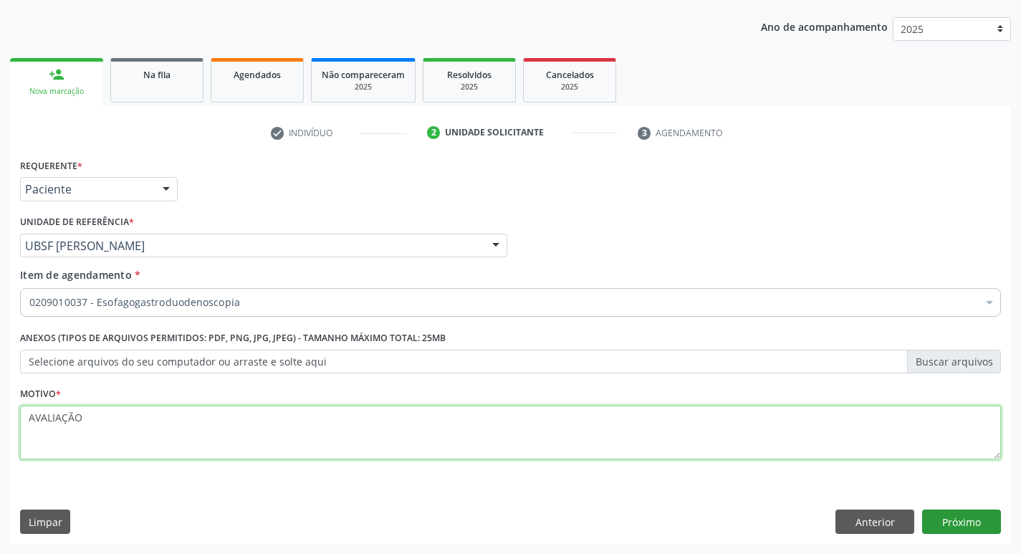
type textarea "AVALIAÇÃO"
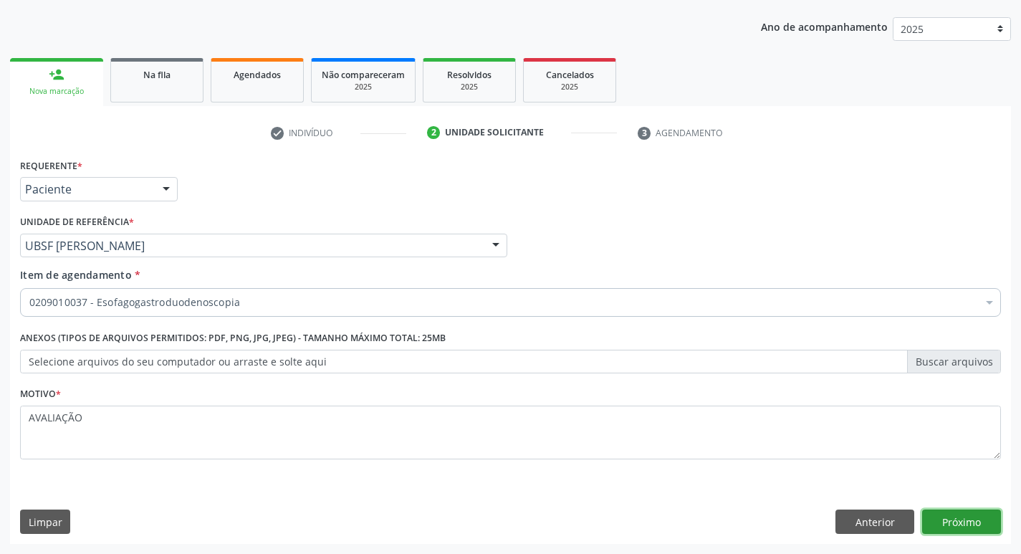
click at [944, 520] on button "Próximo" at bounding box center [962, 522] width 79 height 24
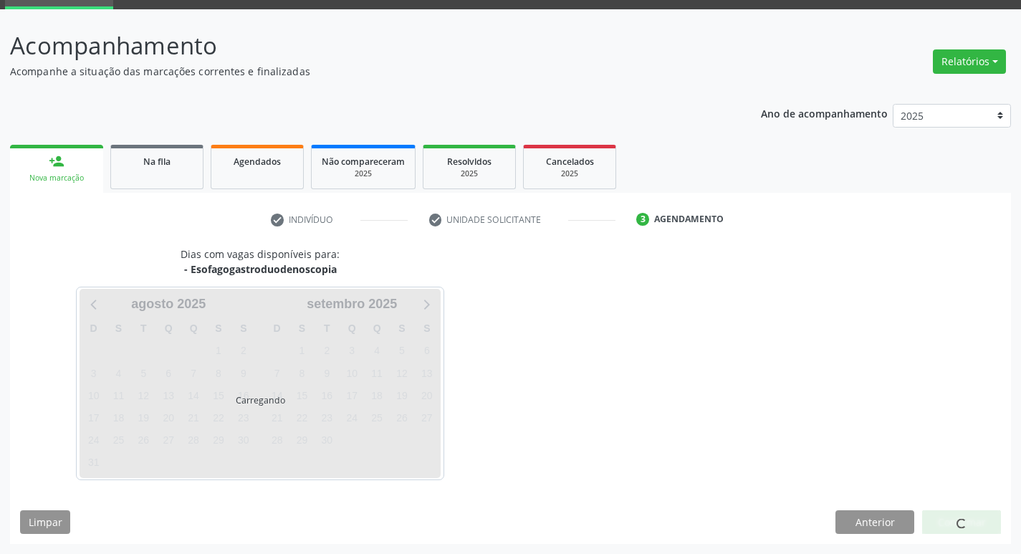
scroll to position [70, 0]
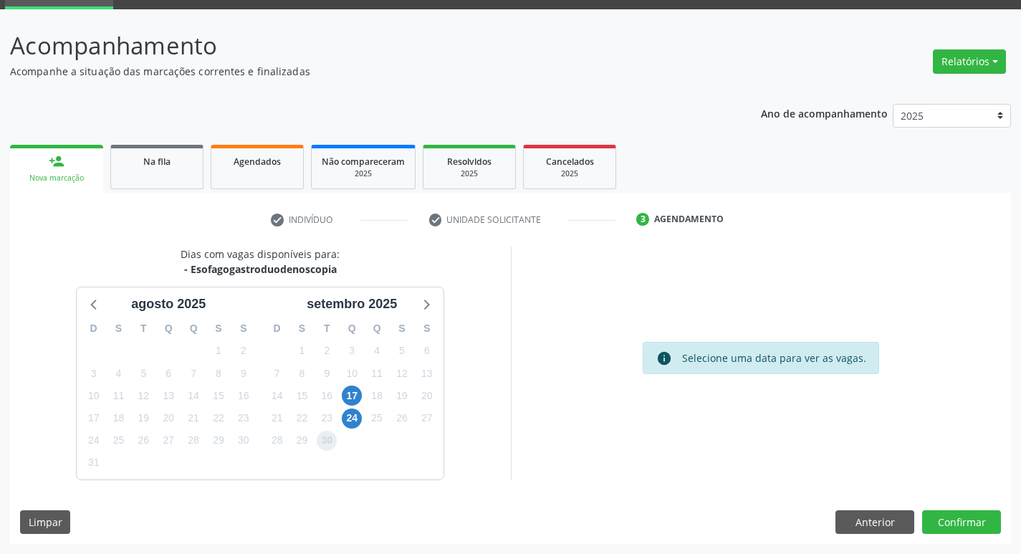
drag, startPoint x: 325, startPoint y: 440, endPoint x: 467, endPoint y: 535, distance: 170.6
click at [328, 452] on div "D S T Q Q S S 31 1 2 3 4 5 6 7 8 9 10 11 12 13 14 15 16 17 18 19 20 21 22 23 24…" at bounding box center [352, 396] width 184 height 165
drag, startPoint x: 971, startPoint y: 521, endPoint x: 953, endPoint y: 518, distance: 18.3
click at [953, 518] on button "Confirmar" at bounding box center [962, 522] width 79 height 24
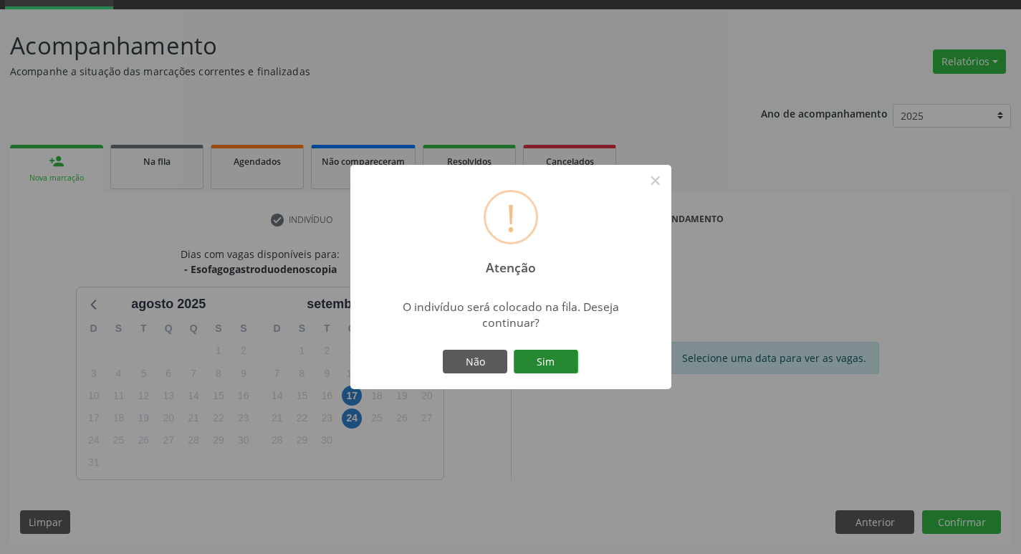
click at [572, 365] on button "Sim" at bounding box center [546, 362] width 65 height 24
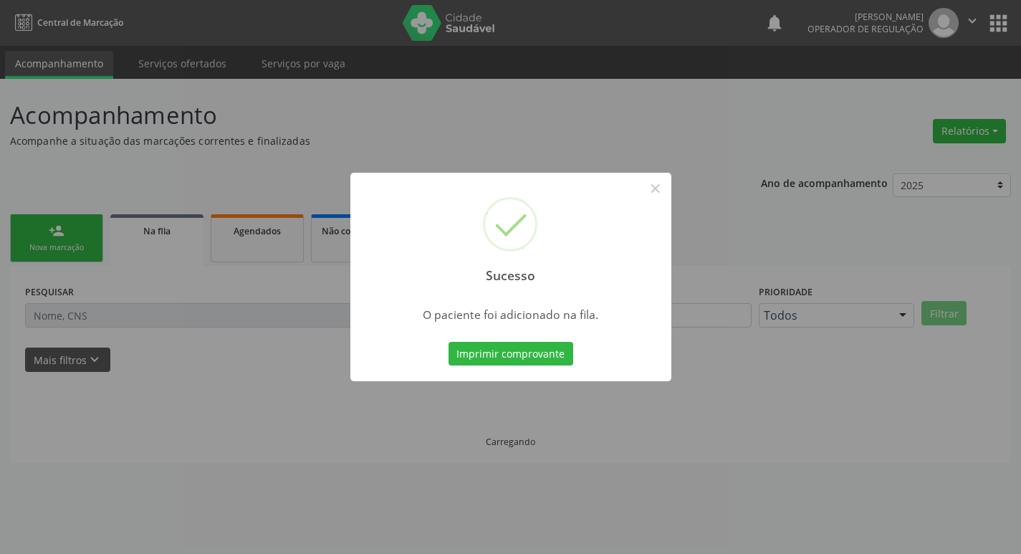
scroll to position [0, 0]
click at [261, 356] on div "Sucesso × O paciente foi adicionado na fila. Imprimir comprovante Cancel" at bounding box center [516, 277] width 1032 height 554
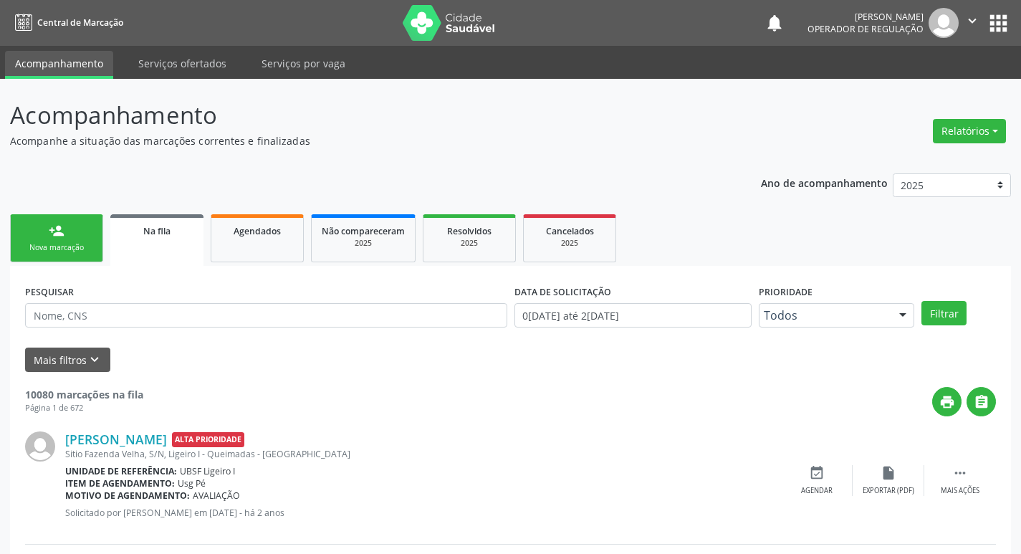
click at [49, 249] on div "Nova marcação" at bounding box center [57, 247] width 72 height 11
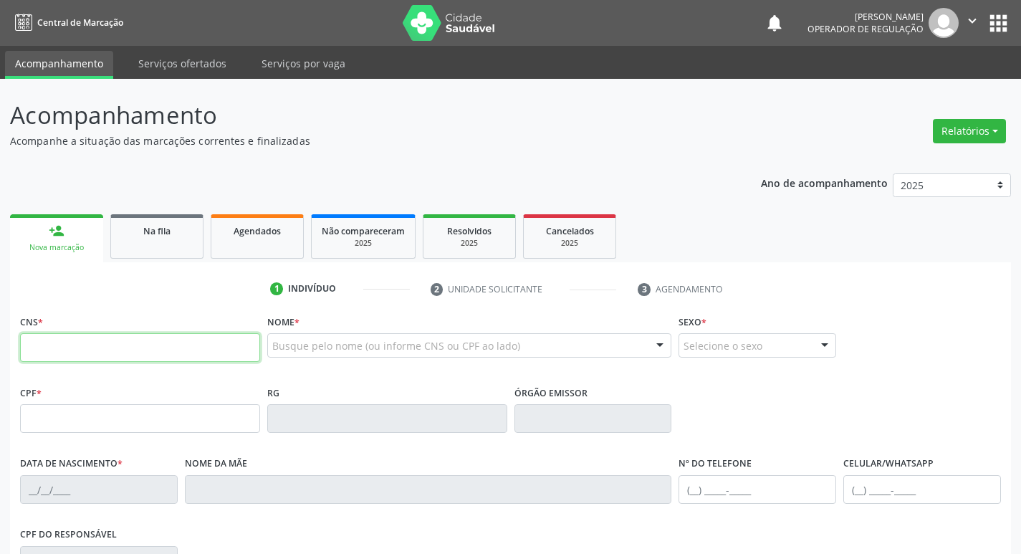
click at [148, 343] on input "text" at bounding box center [140, 347] width 240 height 29
type input "702 6037 9769 9447"
type input "061.819.674-94"
type input "2[DATE]"
type input "[PERSON_NAME]"
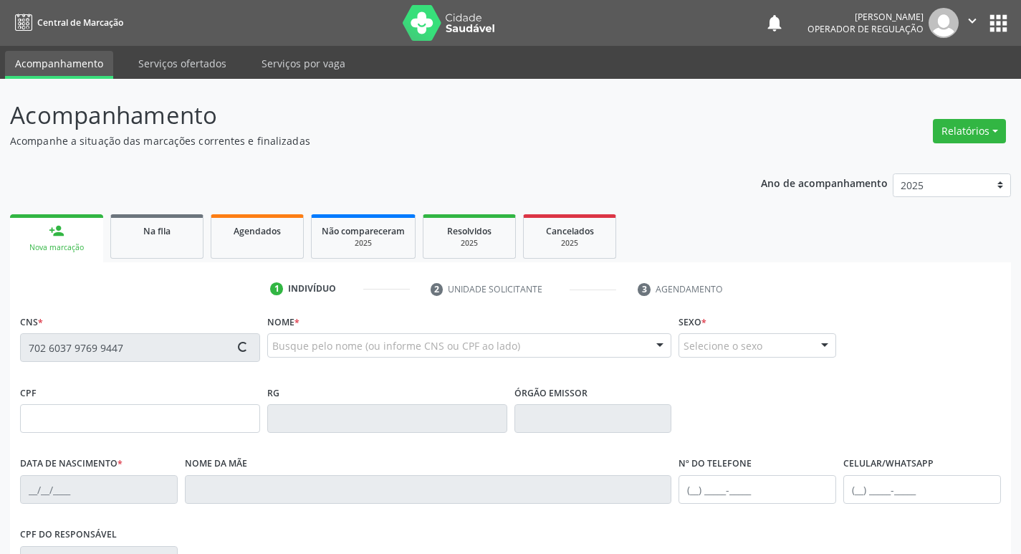
type input "[PHONE_NUMBER]"
type input "102"
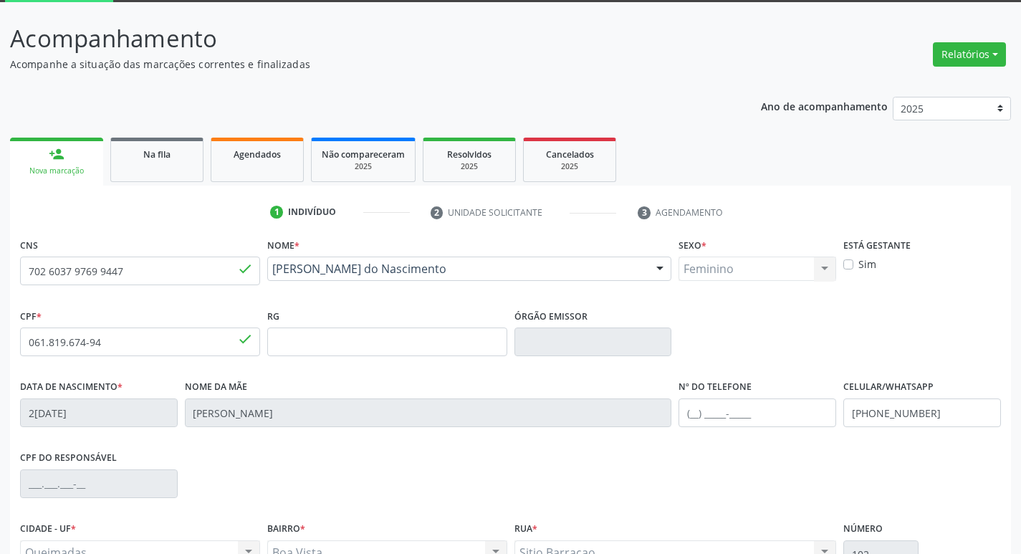
scroll to position [223, 0]
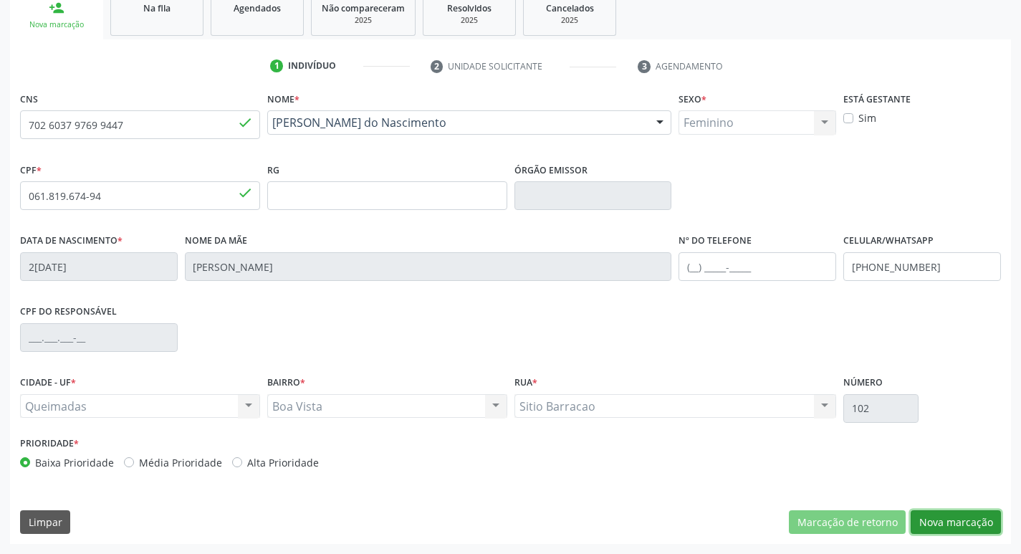
click at [946, 518] on button "Nova marcação" at bounding box center [956, 522] width 90 height 24
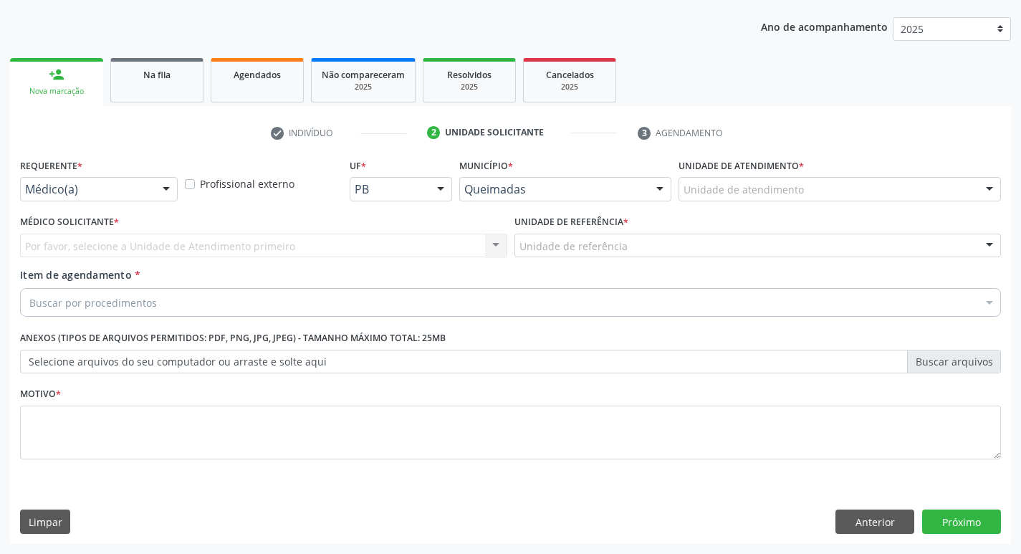
scroll to position [156, 0]
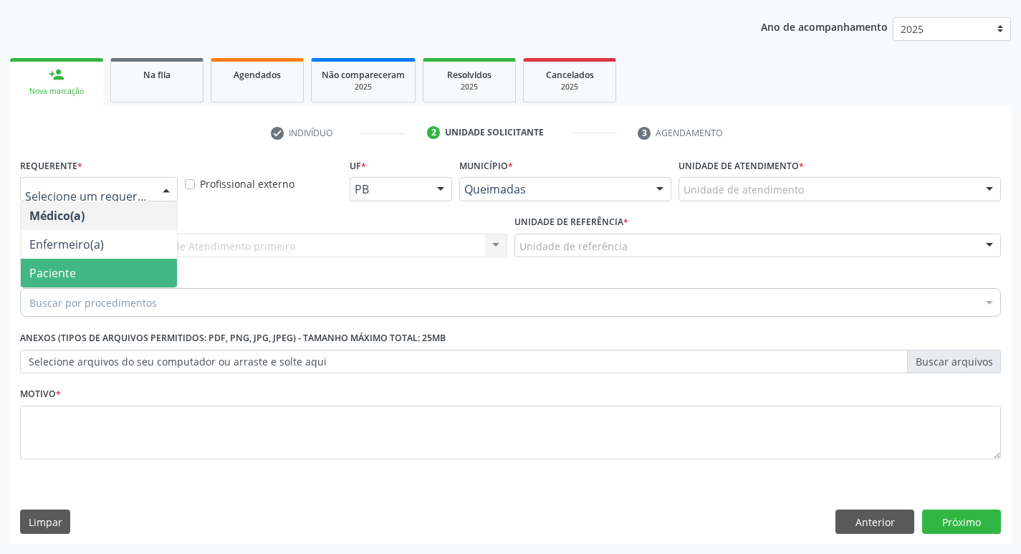
click at [60, 278] on span "Paciente" at bounding box center [52, 273] width 47 height 16
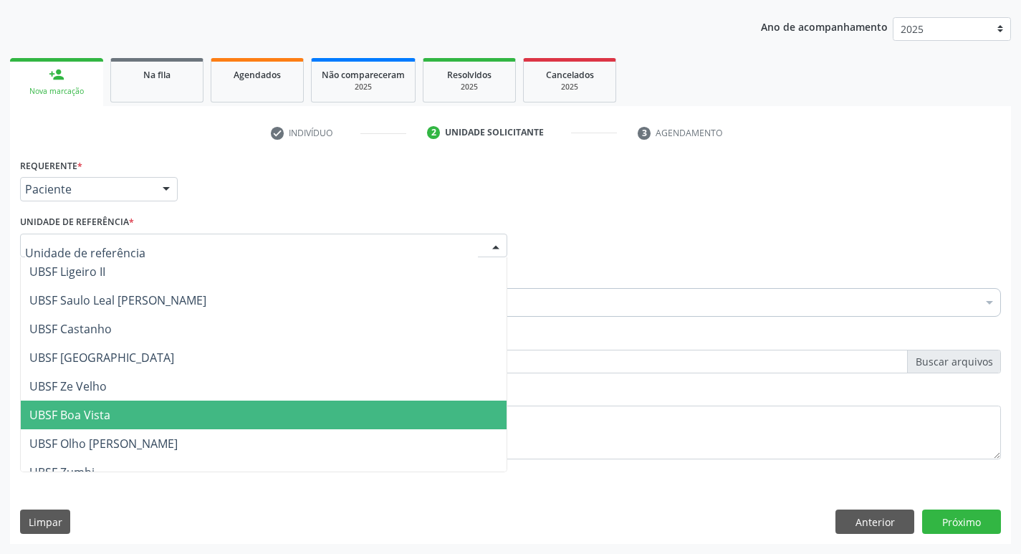
click at [93, 416] on span "UBSF Boa Vista" at bounding box center [69, 415] width 81 height 16
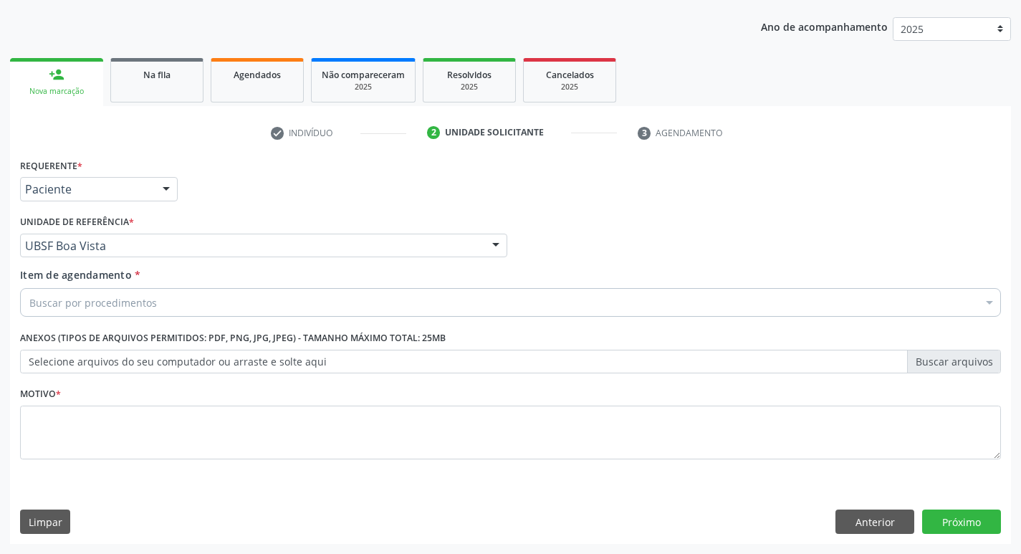
click at [163, 308] on div "Buscar por procedimentos" at bounding box center [510, 302] width 981 height 29
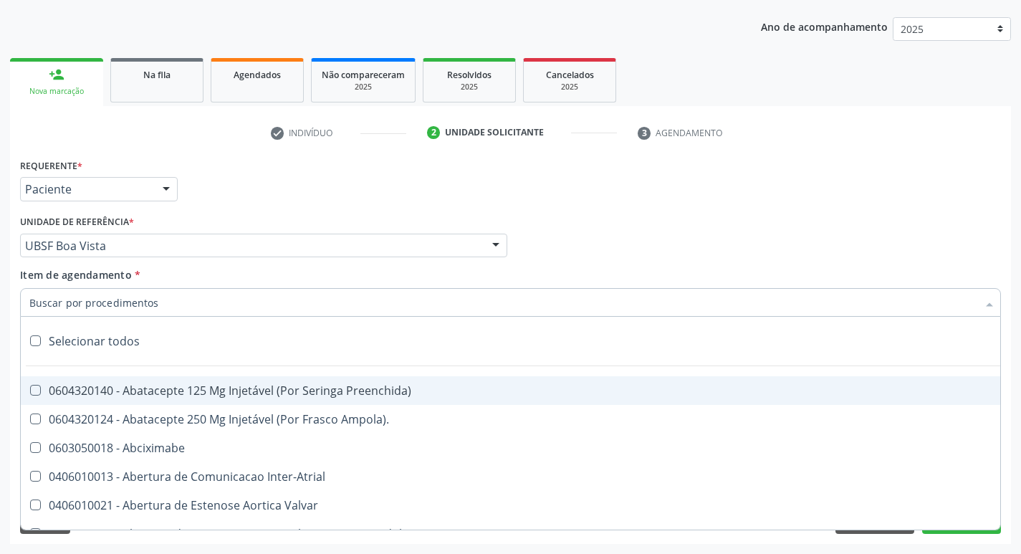
paste input "esofagogastrod"
type input "esofagogastrod"
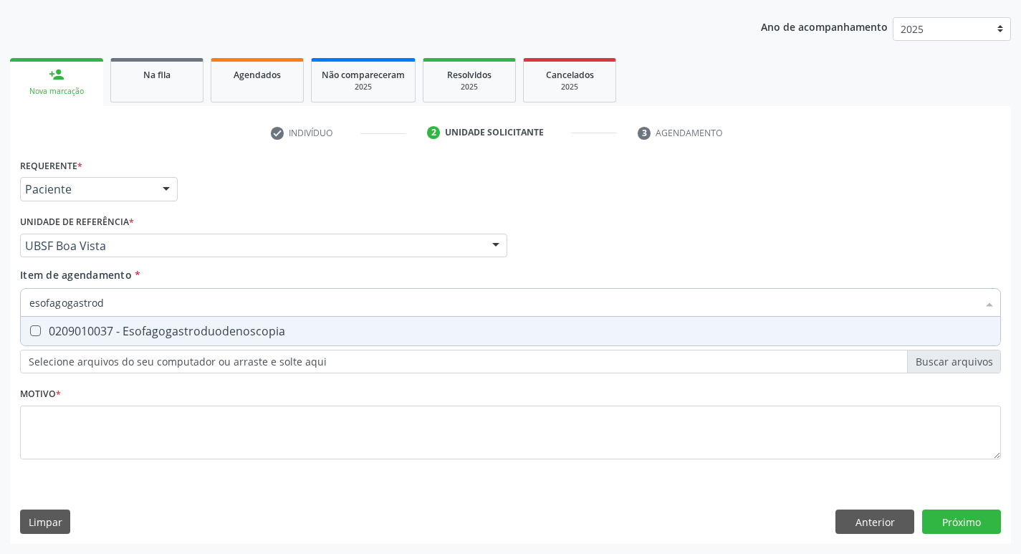
click at [163, 330] on div "0209010037 - Esofagogastroduodenoscopia" at bounding box center [510, 330] width 963 height 11
checkbox Esofagogastroduodenoscopia "true"
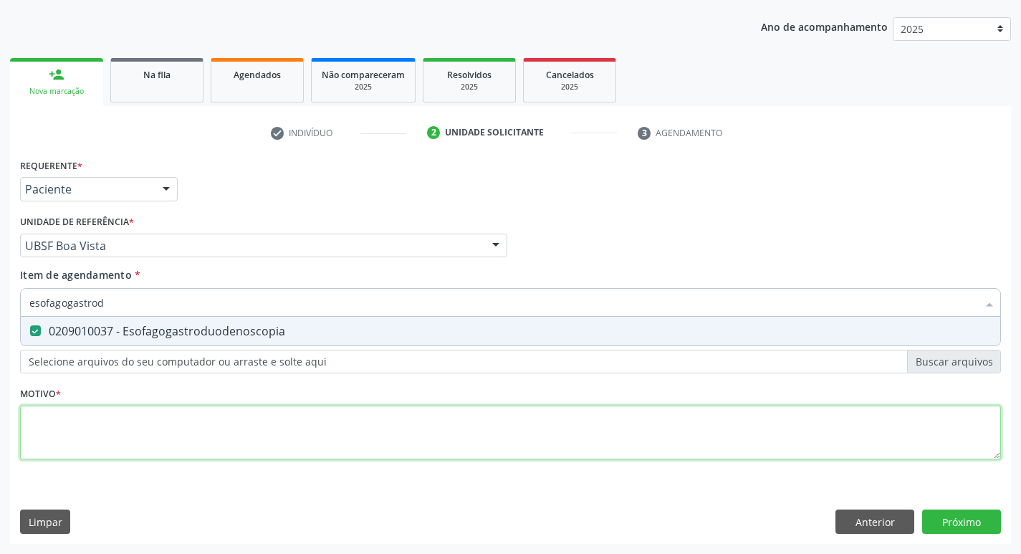
click at [120, 425] on div "Requerente * Paciente Médico(a) Enfermeiro(a) Paciente Nenhum resultado encontr…" at bounding box center [510, 317] width 981 height 325
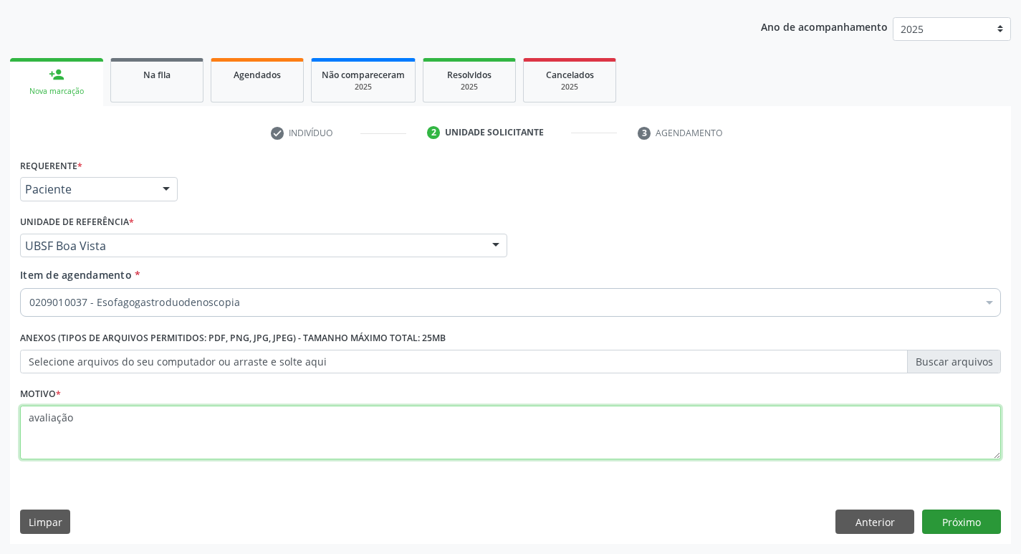
type textarea "avaliação"
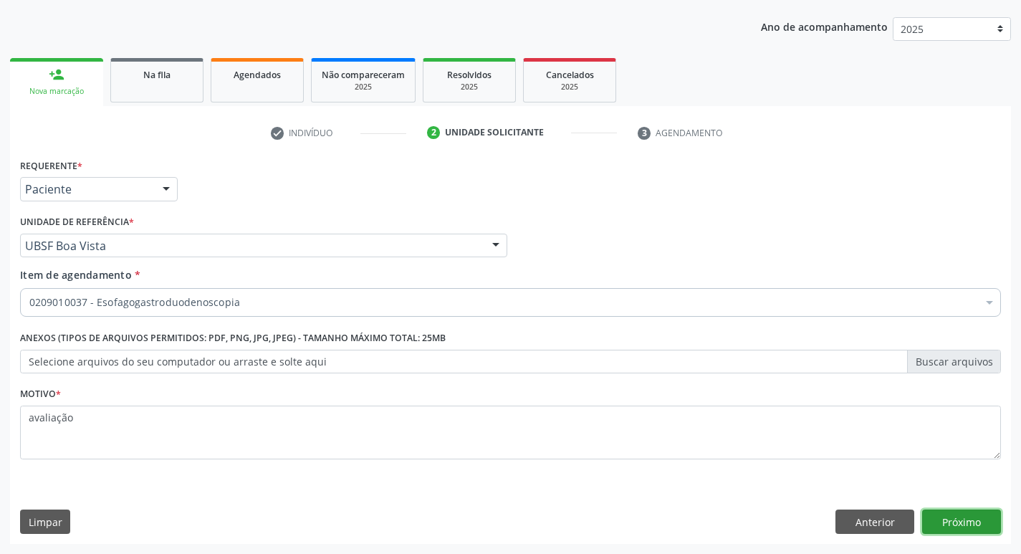
click at [949, 520] on button "Próximo" at bounding box center [962, 522] width 79 height 24
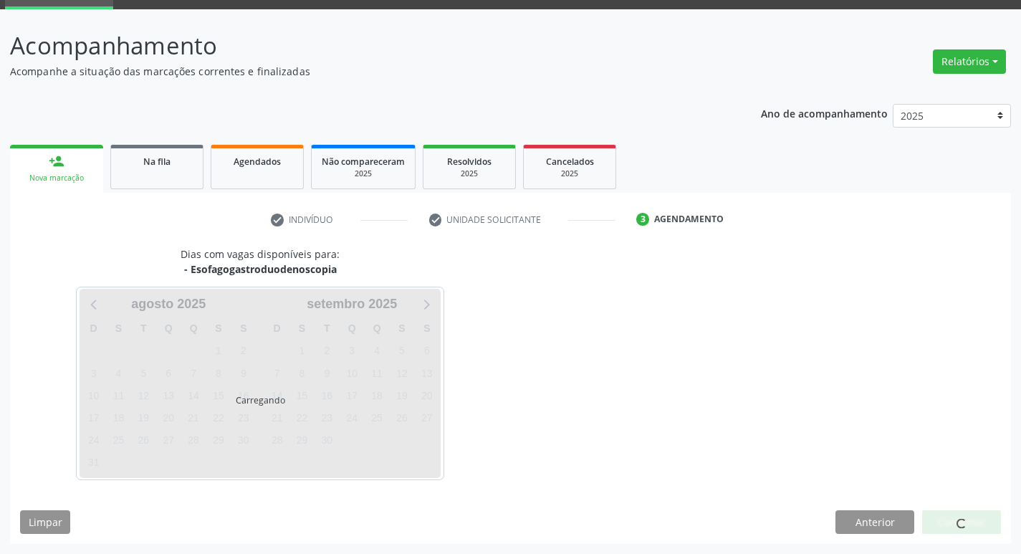
scroll to position [70, 0]
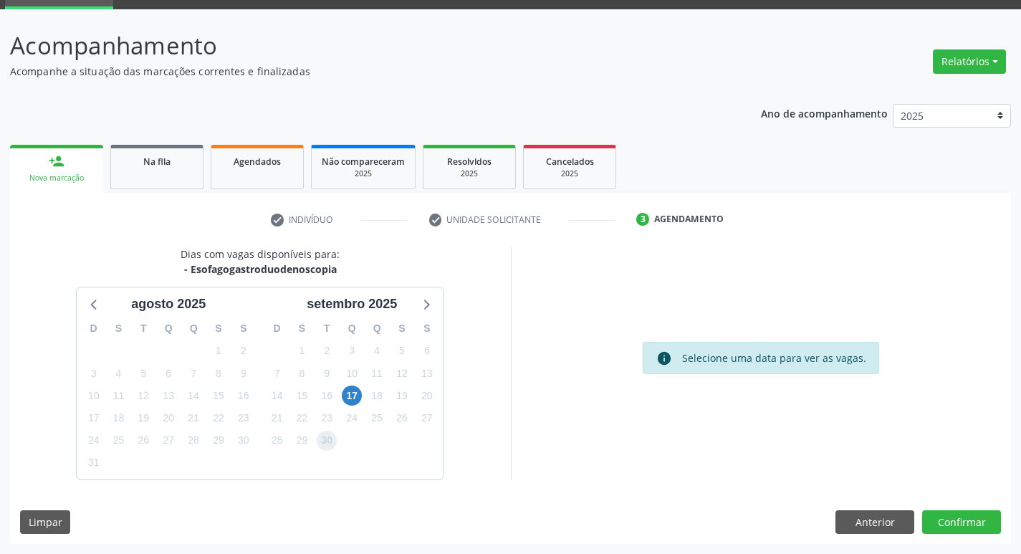
click at [324, 445] on span "30" at bounding box center [327, 441] width 20 height 20
click at [948, 528] on button "Confirmar" at bounding box center [962, 522] width 79 height 24
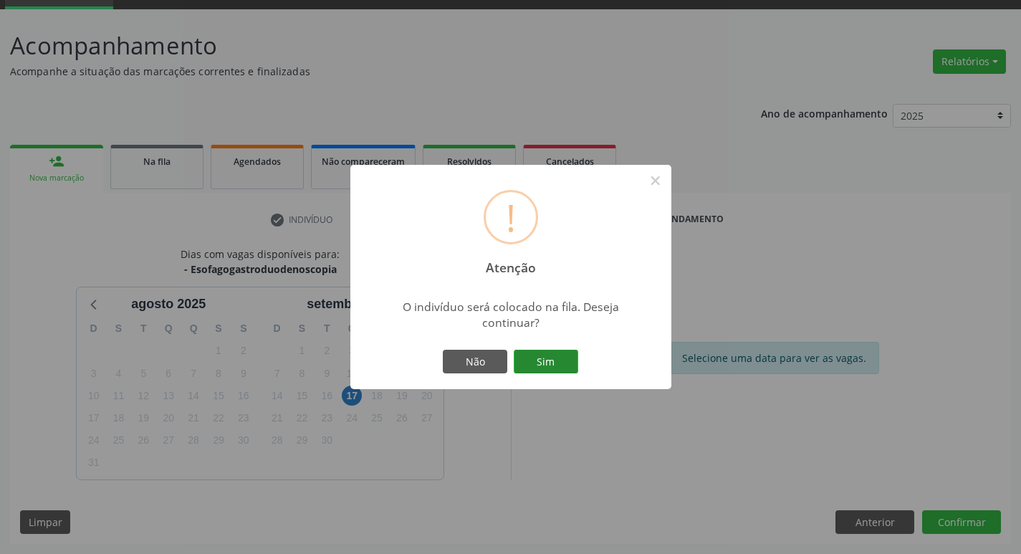
click at [557, 363] on button "Sim" at bounding box center [546, 362] width 65 height 24
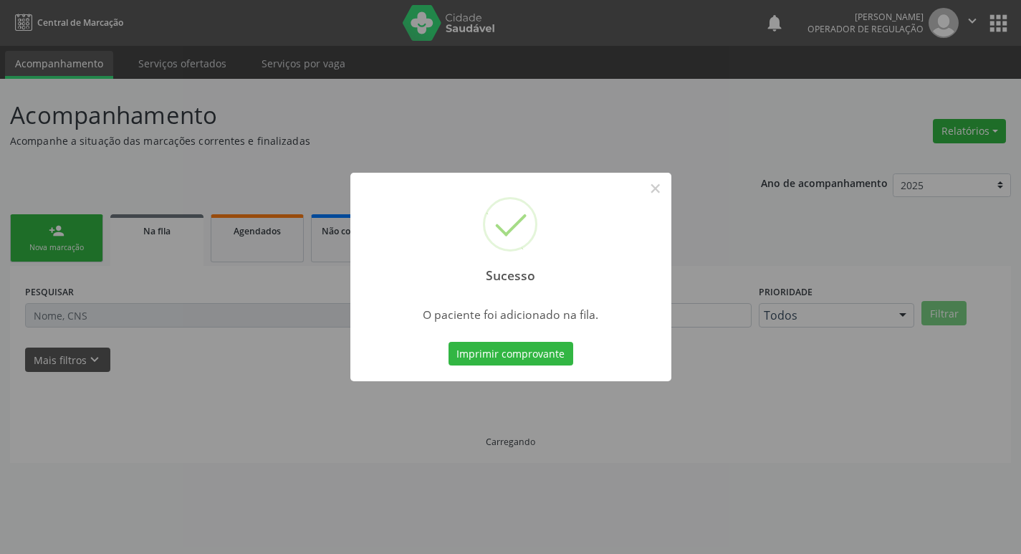
scroll to position [0, 0]
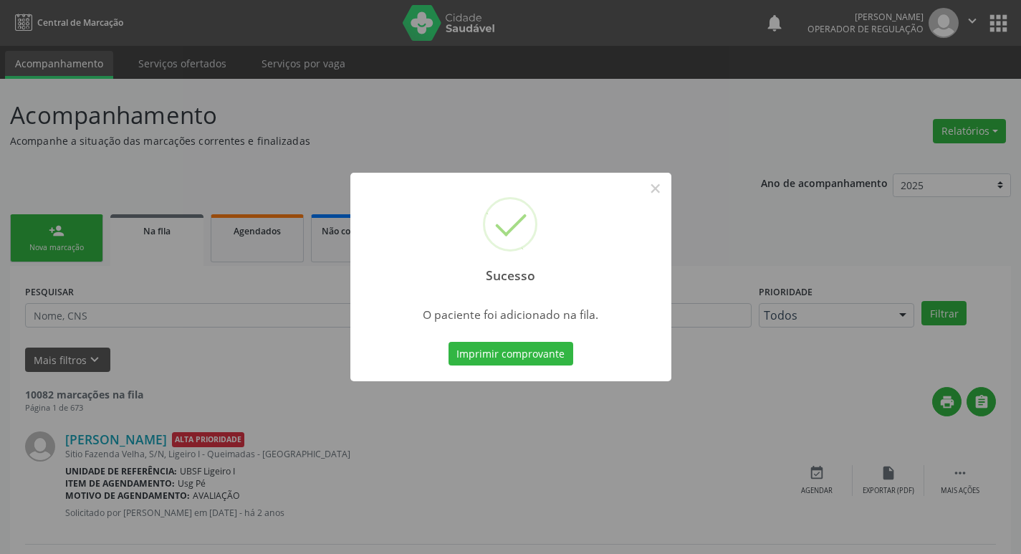
click at [216, 343] on div "Sucesso × O paciente foi adicionado na fila. Imprimir comprovante Cancel" at bounding box center [510, 277] width 1021 height 554
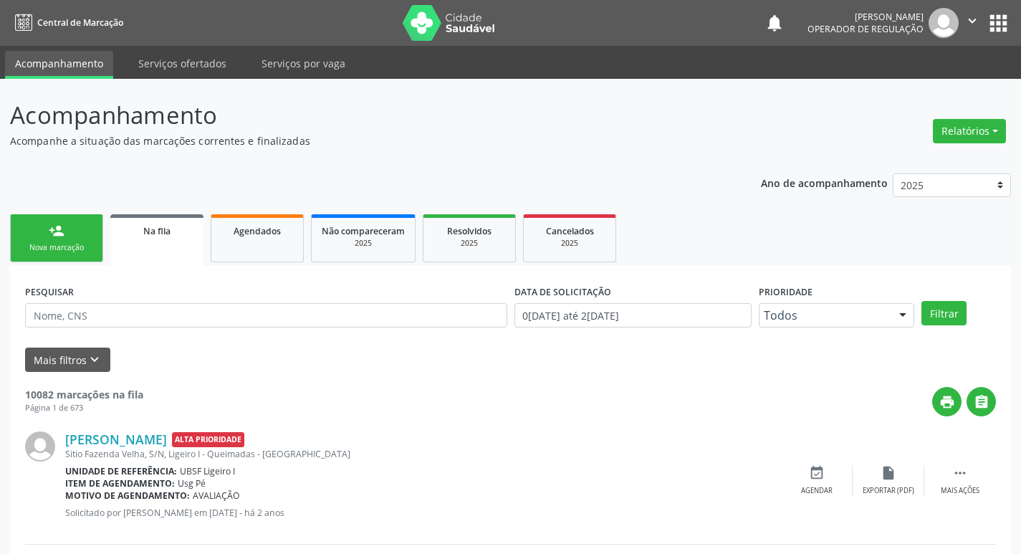
click at [65, 237] on link "person_add Nova marcação" at bounding box center [56, 238] width 93 height 48
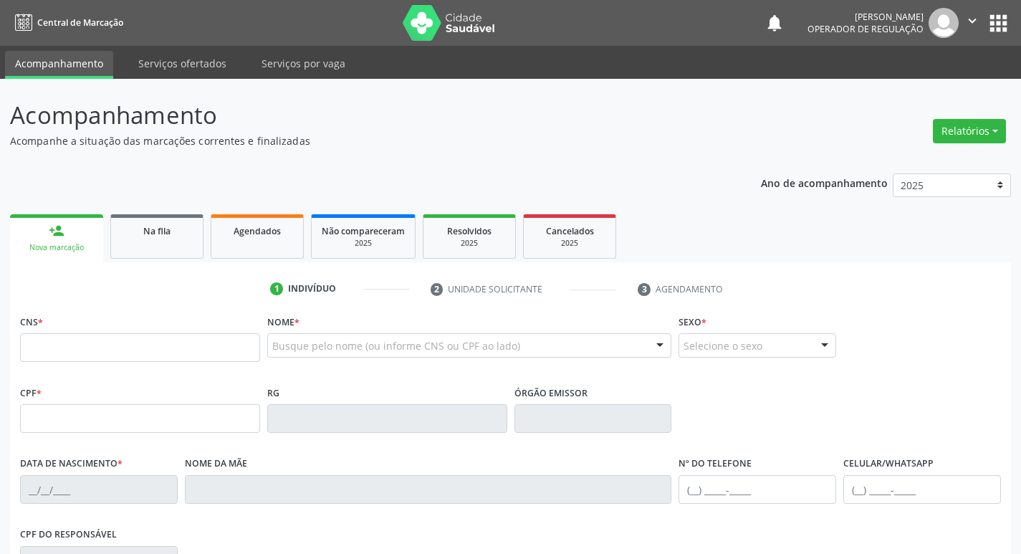
click at [998, 15] on button "apps" at bounding box center [998, 23] width 25 height 25
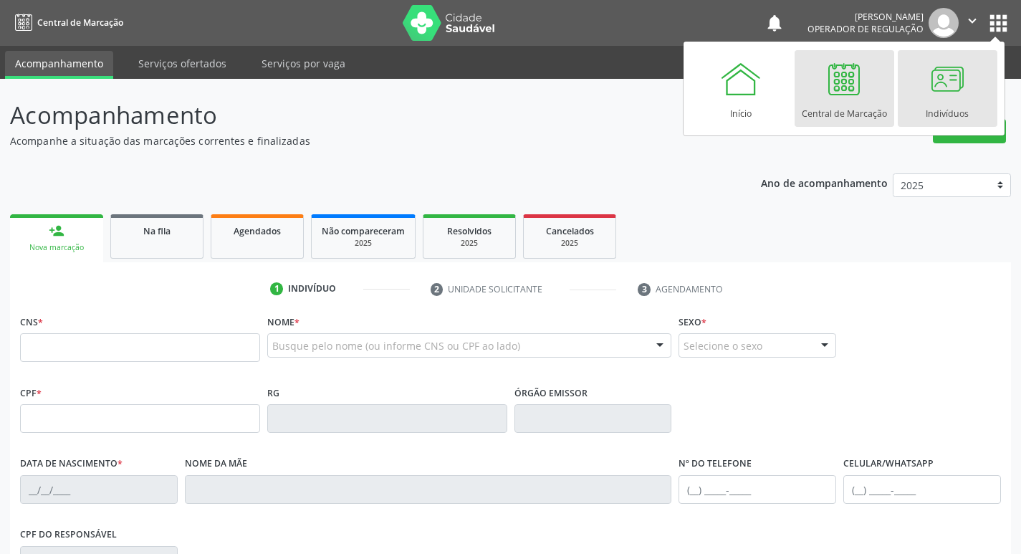
click at [961, 97] on div at bounding box center [947, 78] width 43 height 43
